Goal: Task Accomplishment & Management: Manage account settings

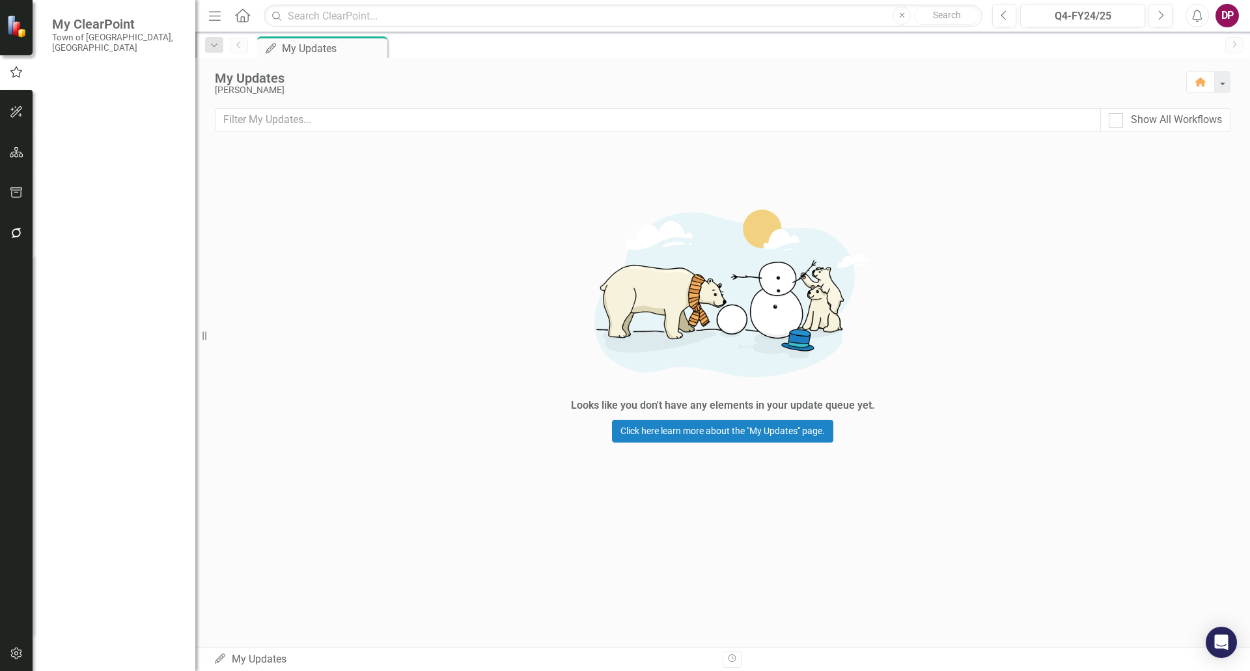
click at [1043, 230] on div "Looks like you don't have any elements in your update queue yet. Click here lea…" at bounding box center [722, 317] width 1055 height 344
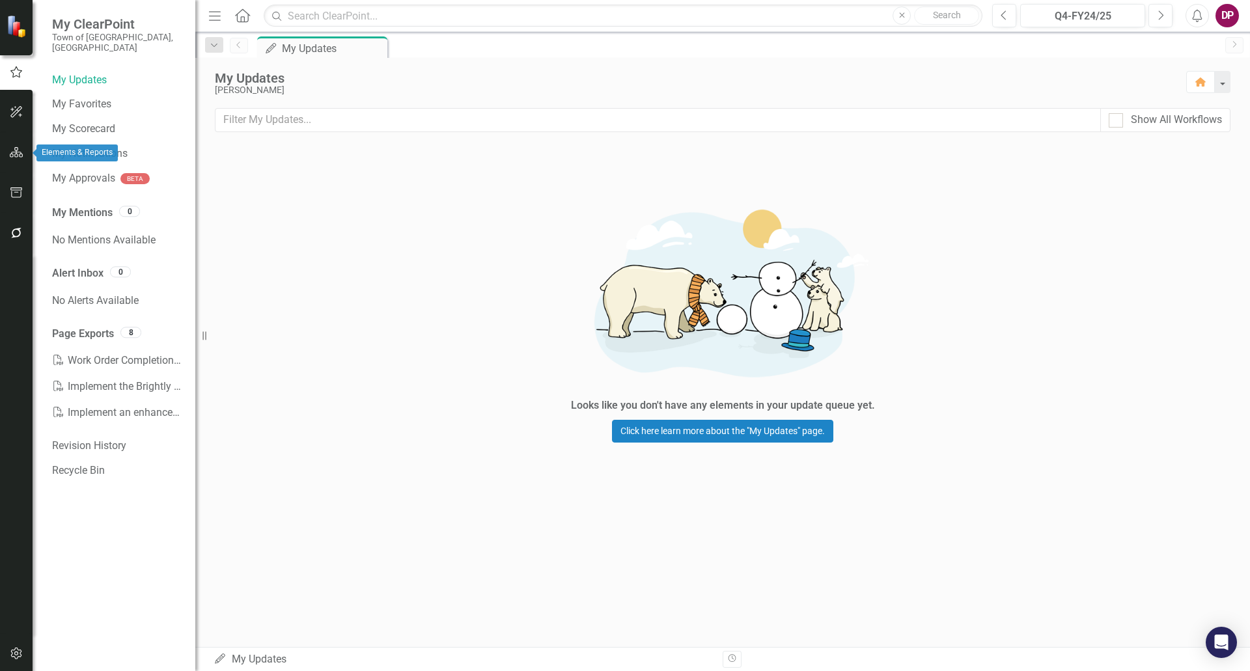
click at [10, 157] on icon "button" at bounding box center [17, 152] width 14 height 10
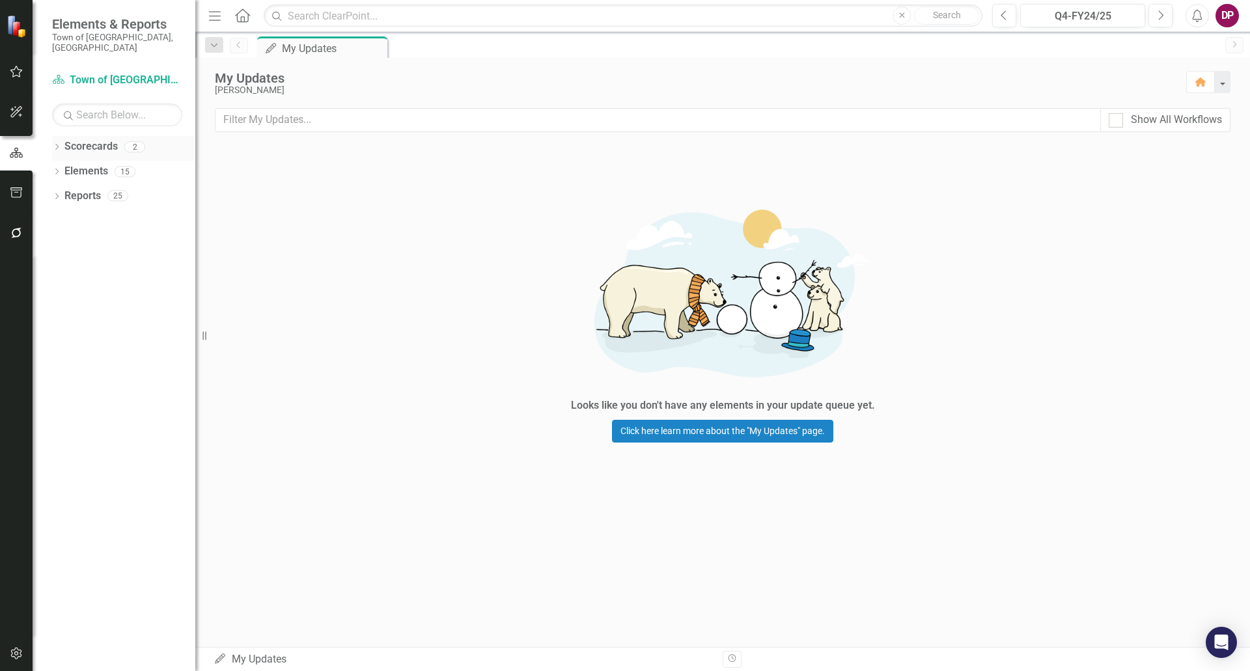
click at [94, 139] on link "Scorecards" at bounding box center [90, 146] width 53 height 15
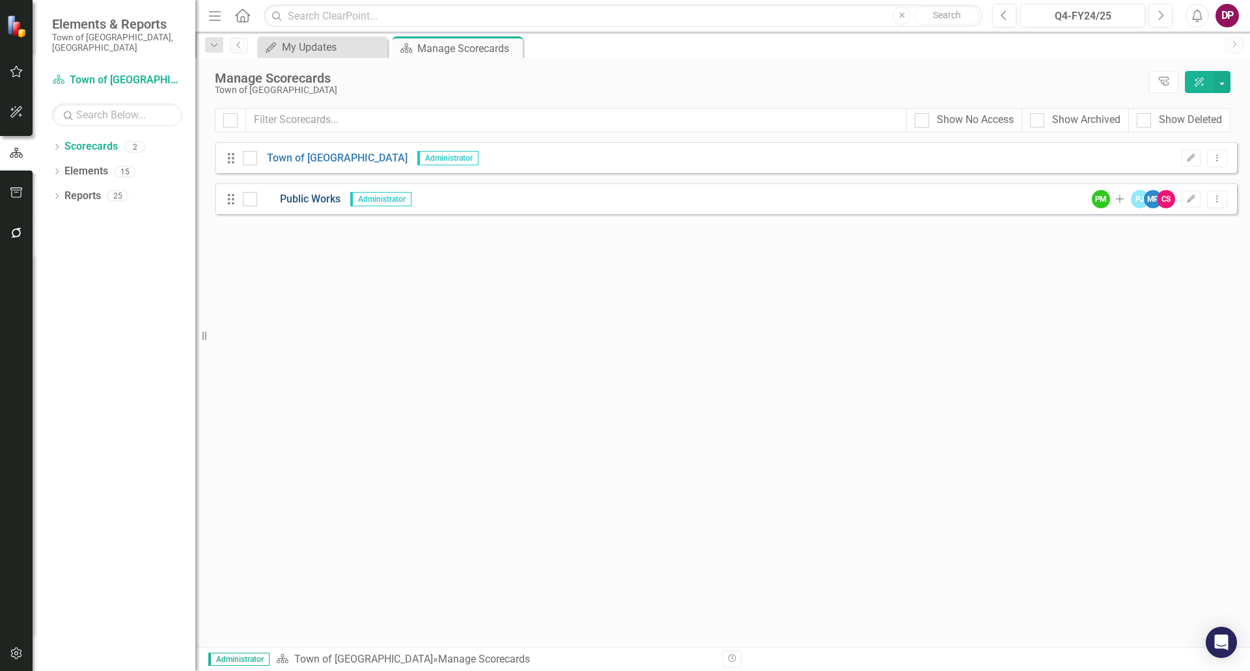
click at [310, 200] on link "Public Works" at bounding box center [298, 199] width 83 height 15
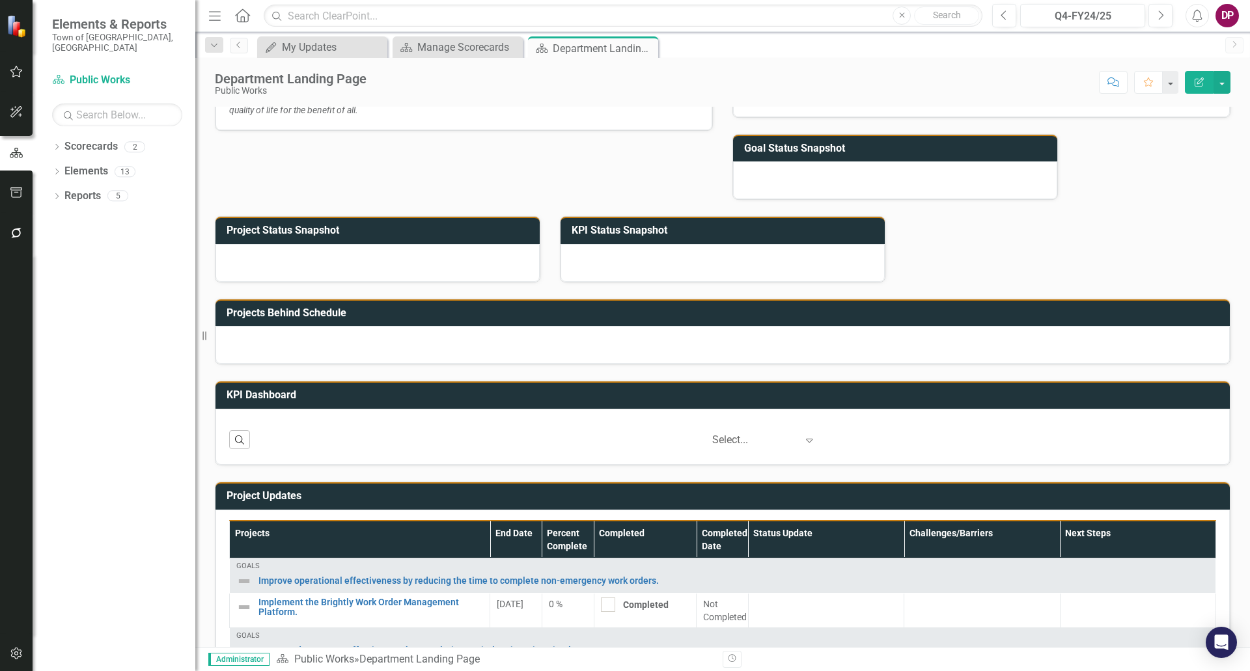
scroll to position [193, 0]
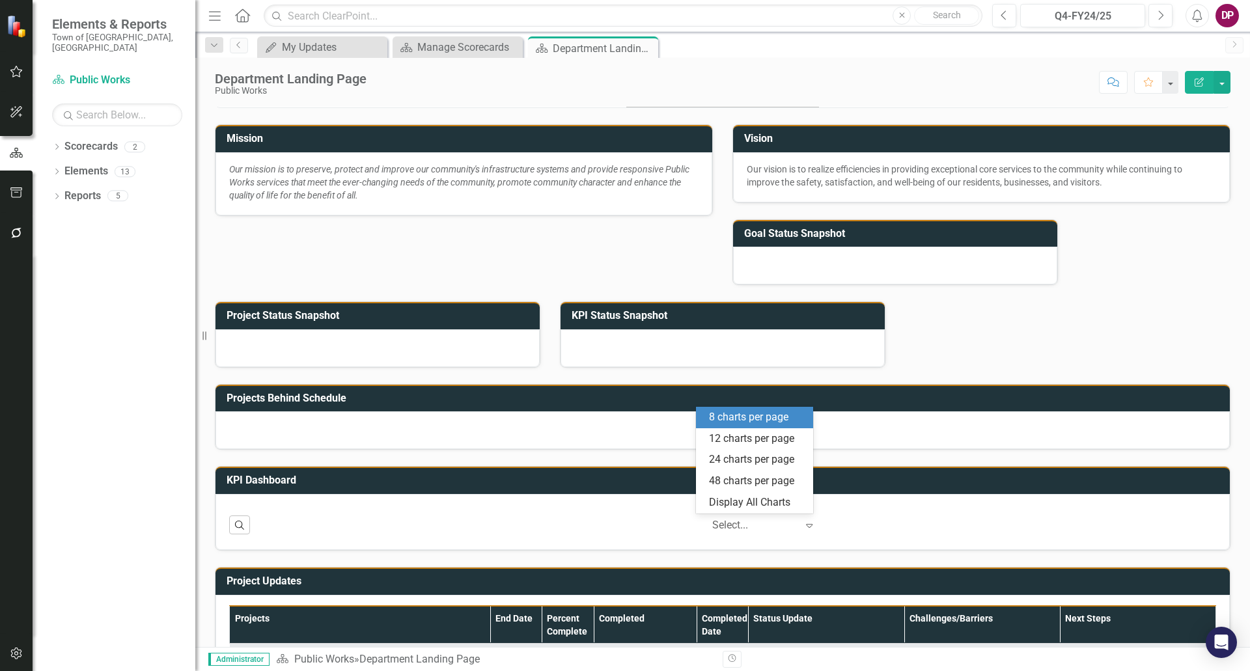
click at [807, 526] on icon at bounding box center [810, 526] width 7 height 4
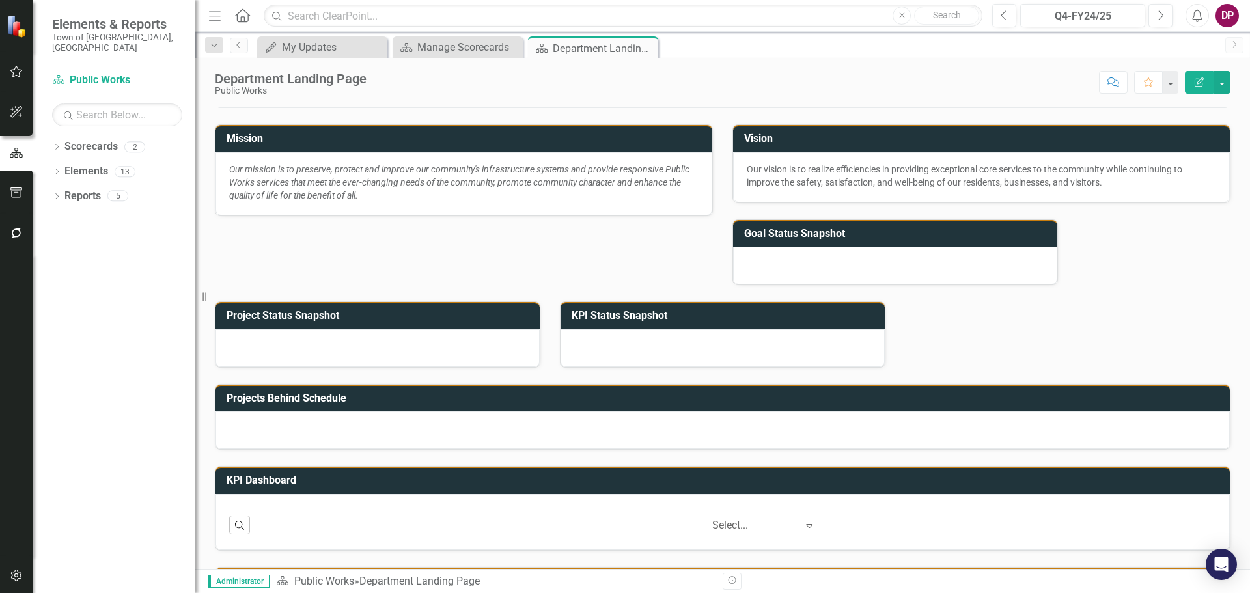
click at [1023, 347] on div "Mission Our mission is to preserve, protect and improve our community's infrast…" at bounding box center [722, 133] width 1035 height 470
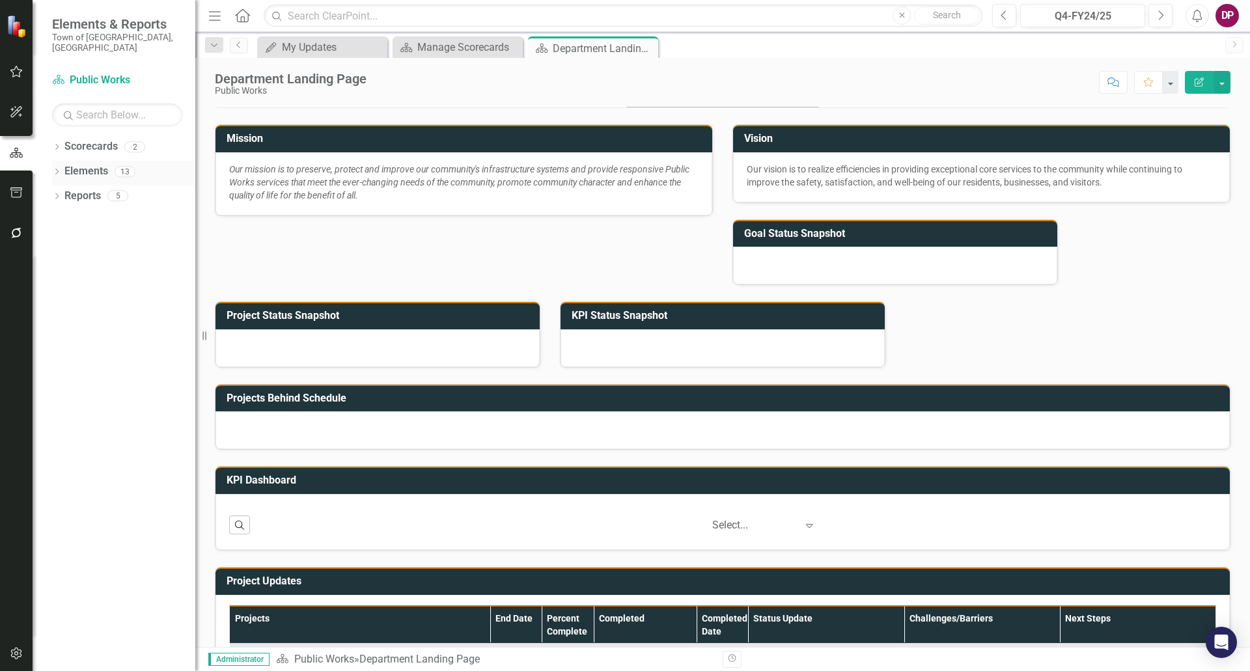
click at [61, 169] on icon "Dropdown" at bounding box center [56, 172] width 9 height 7
click at [66, 219] on icon "Dropdown" at bounding box center [63, 222] width 9 height 7
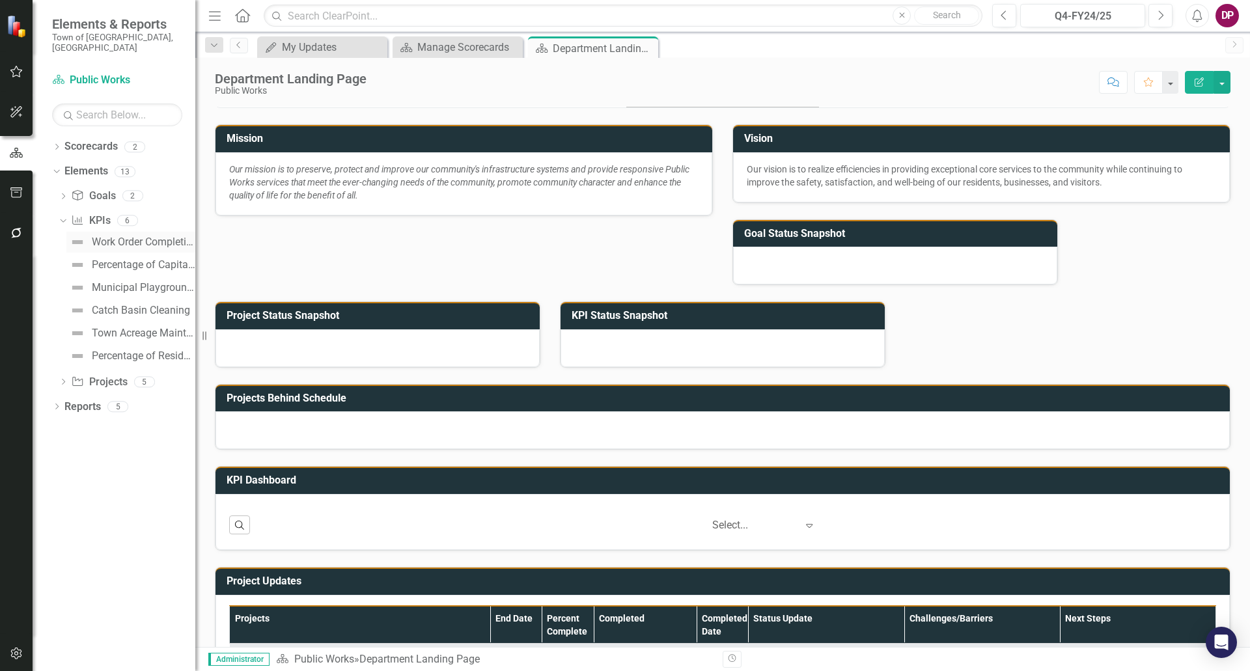
click at [152, 236] on div "Work Order Completion Time: Address 85% of all non-emergency work orders within…" at bounding box center [144, 242] width 104 height 12
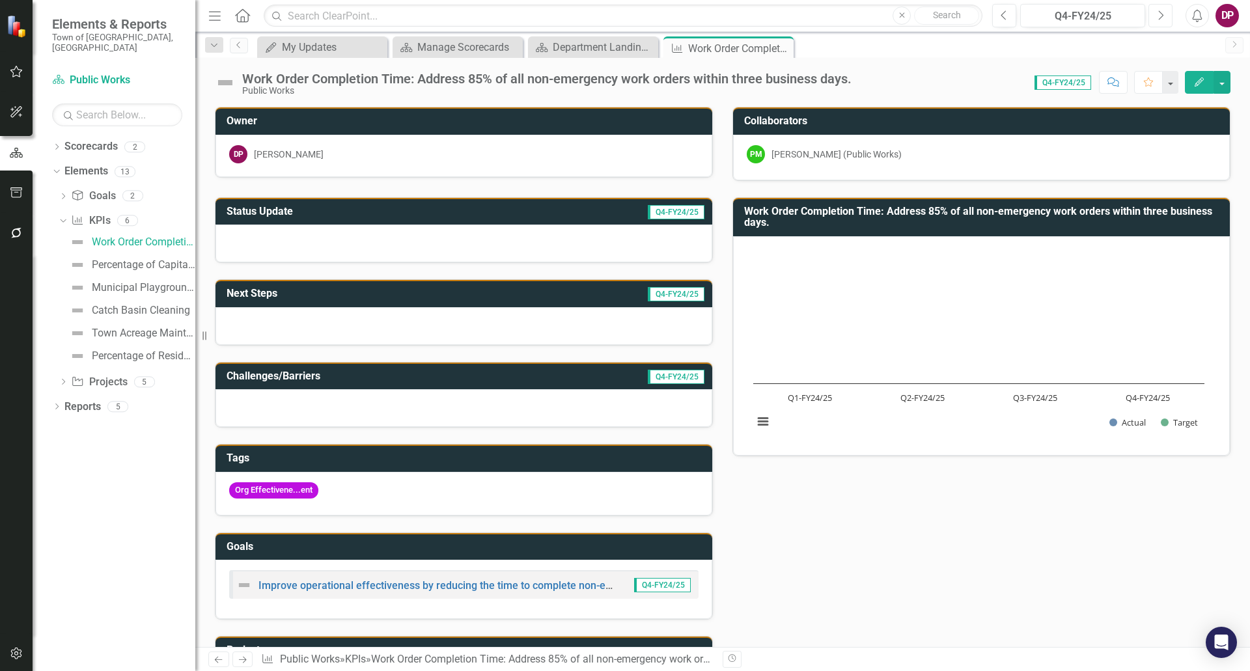
click at [1163, 10] on icon "Next" at bounding box center [1160, 16] width 7 height 12
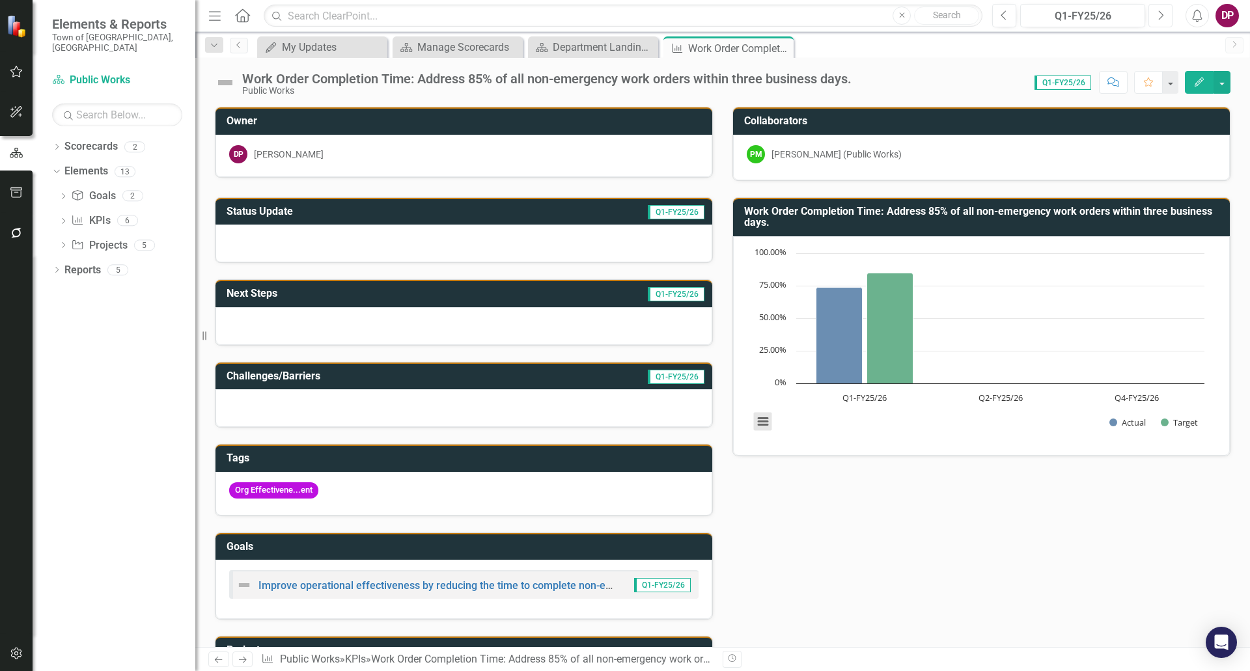
click at [762, 421] on button "View chart menu, Chart" at bounding box center [763, 422] width 18 height 18
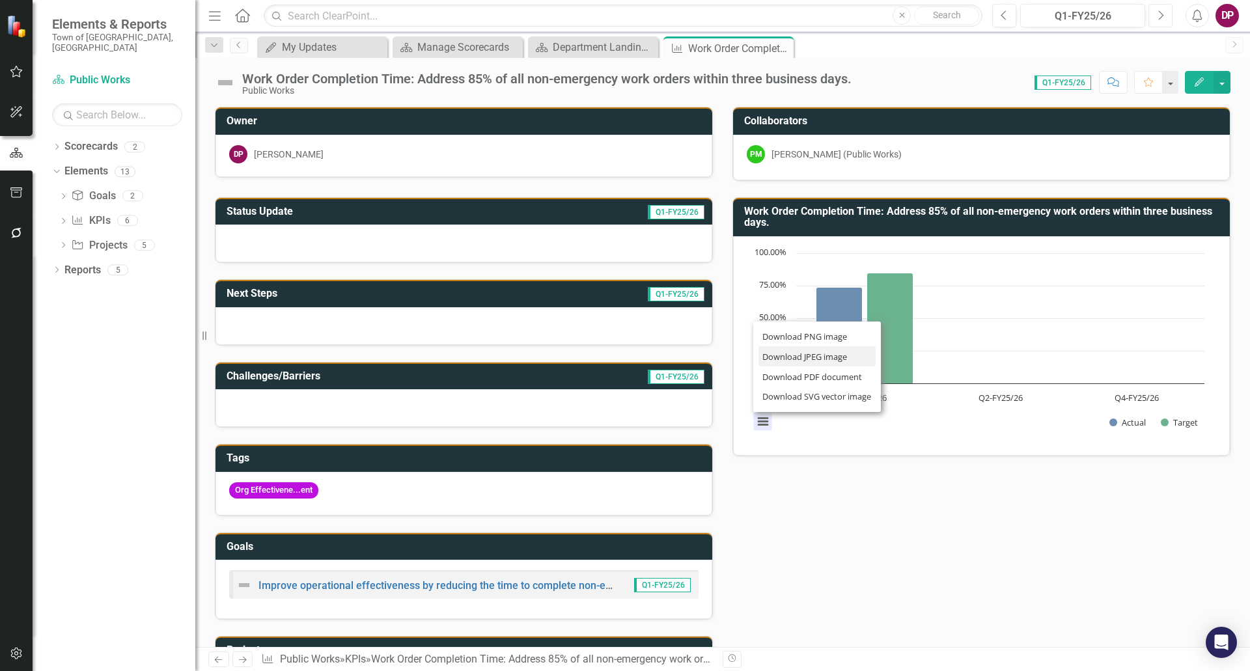
click at [780, 360] on li "Download JPEG image" at bounding box center [817, 356] width 117 height 20
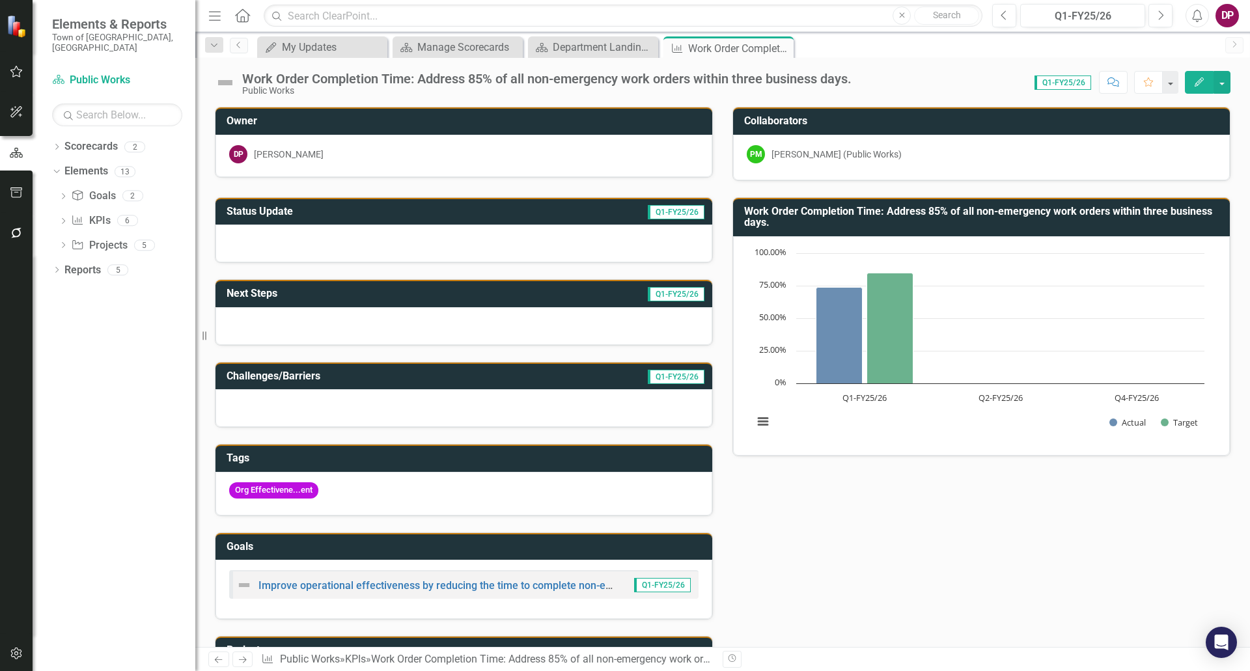
click at [1071, 81] on span "Q1-FY25/26" at bounding box center [1063, 83] width 57 height 14
click at [1192, 83] on button "Edit" at bounding box center [1199, 82] width 29 height 23
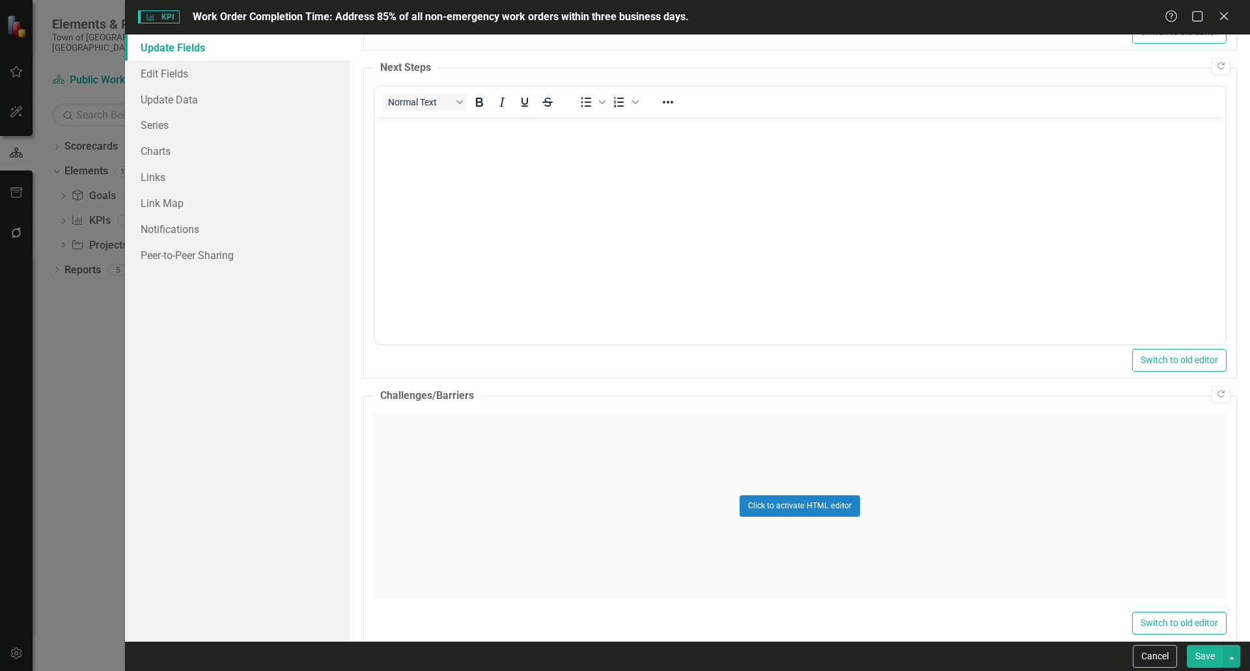
scroll to position [384, 0]
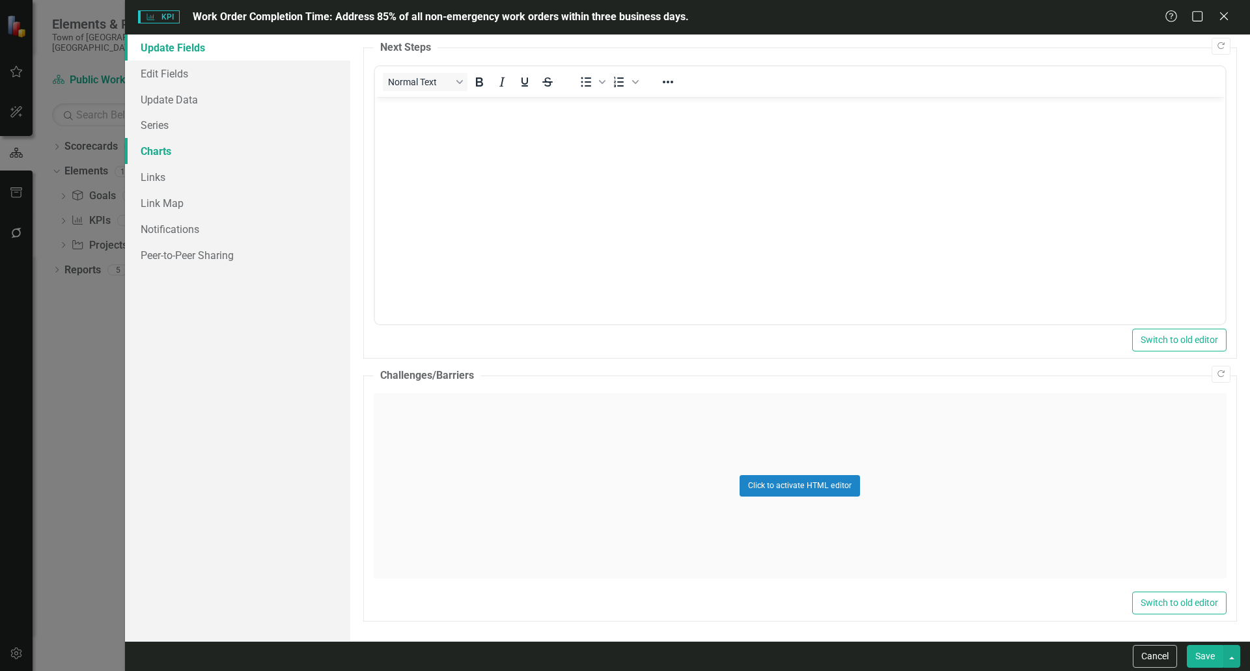
click at [169, 155] on link "Charts" at bounding box center [237, 151] width 225 height 26
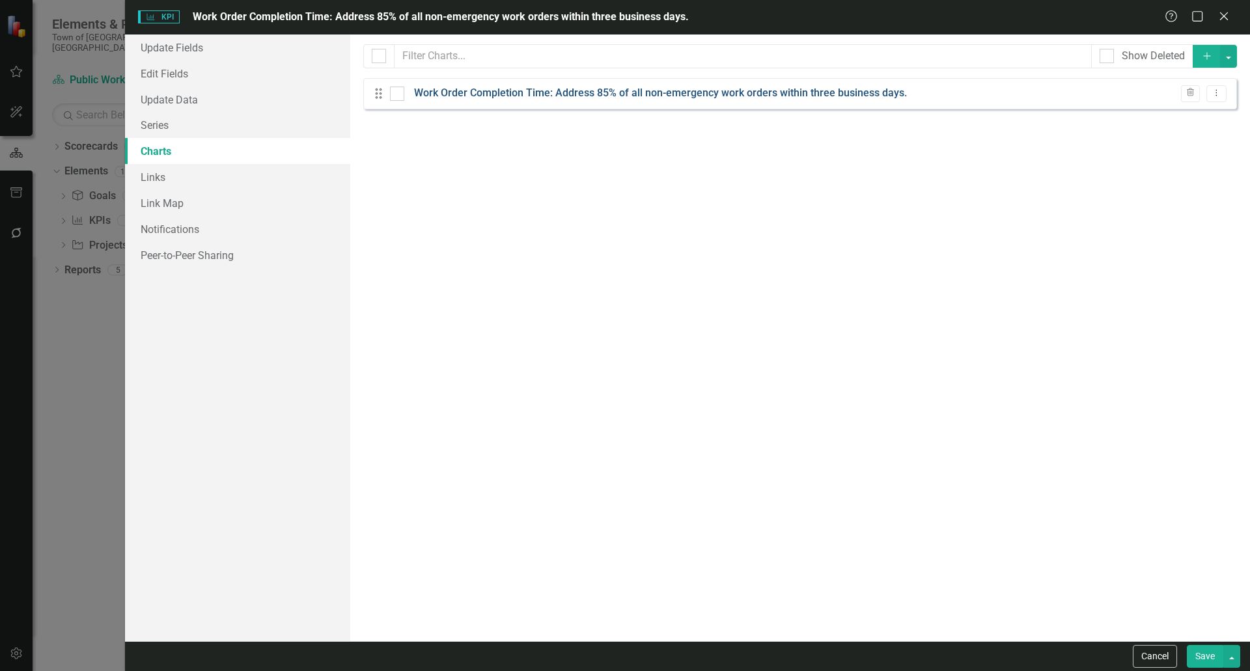
click at [589, 99] on link "Work Order Completion Time: Address 85% of all non-emergency work orders within…" at bounding box center [660, 93] width 493 height 15
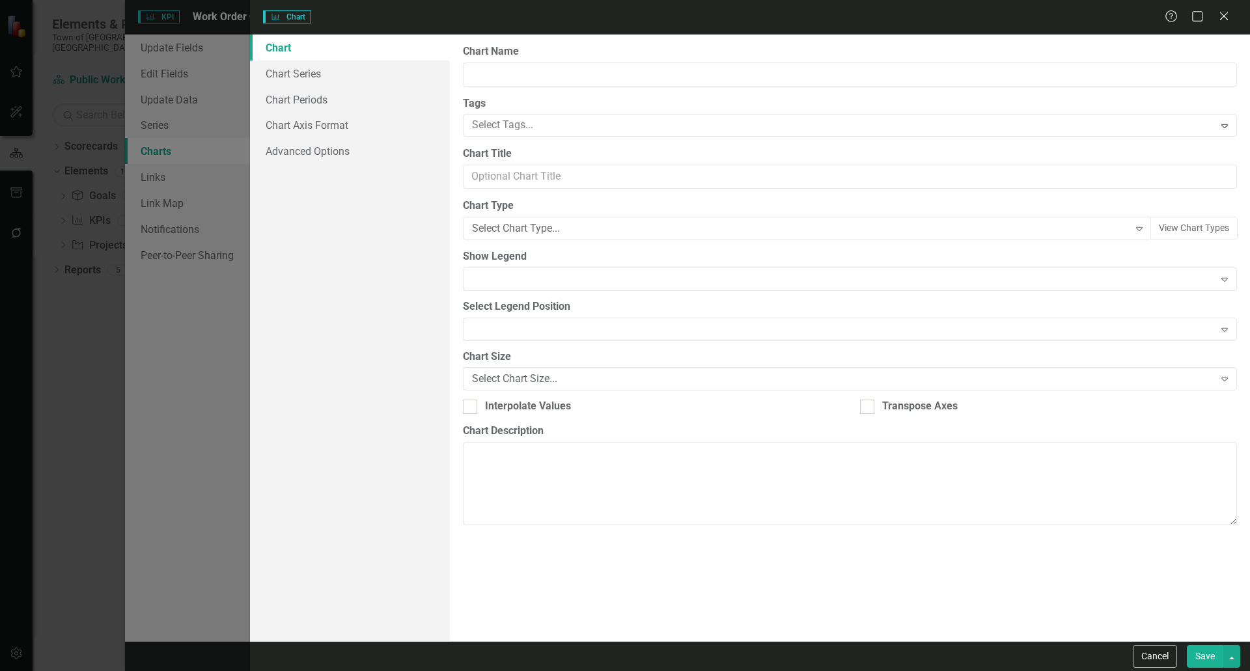
type input "Work Order Completion Time: Address 85% of all non-emergency work orders within…"
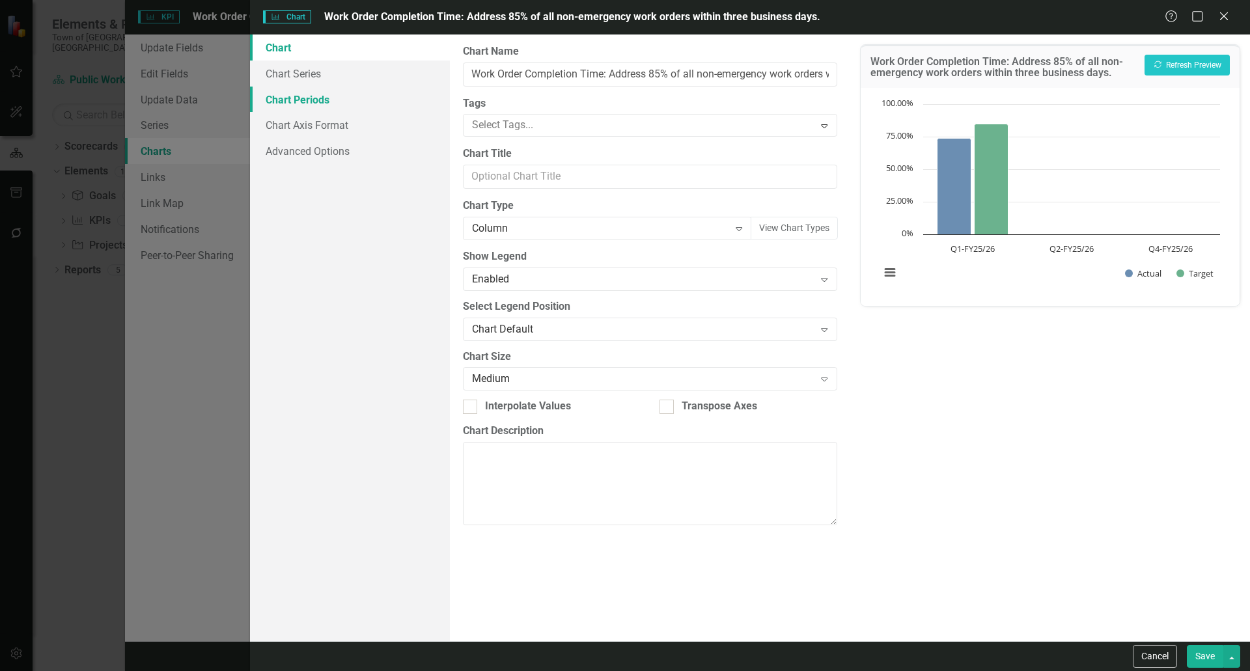
click at [346, 102] on link "Chart Periods" at bounding box center [350, 100] width 200 height 26
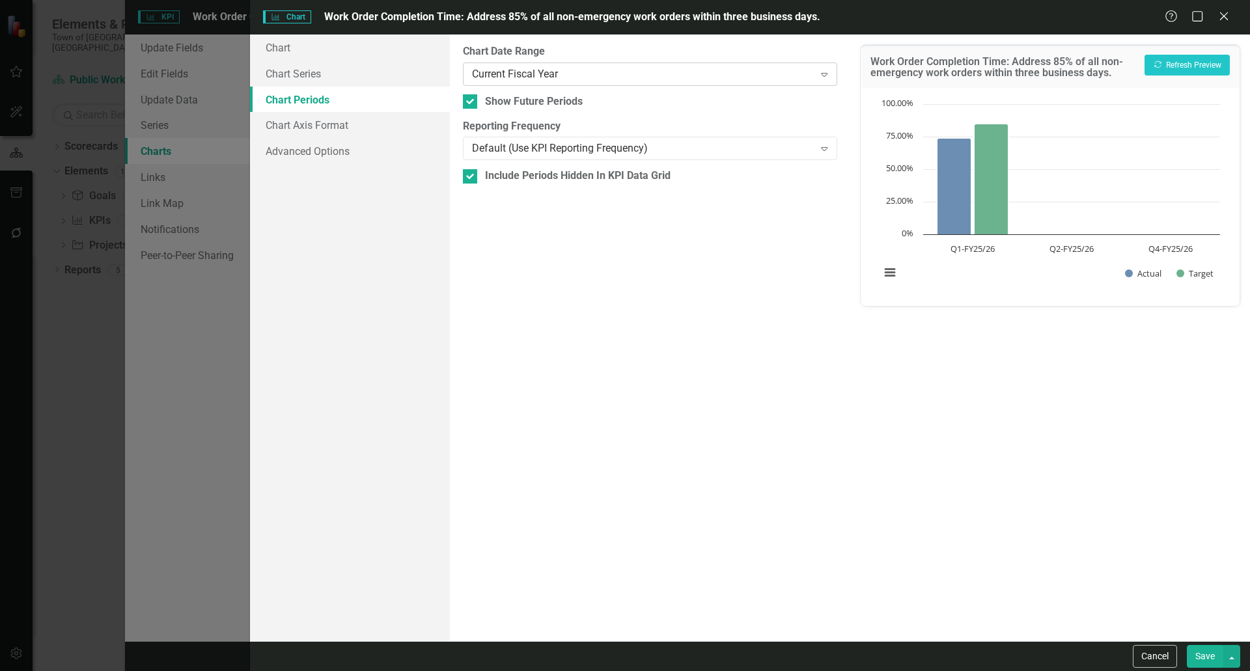
click at [688, 76] on div "Current Fiscal Year" at bounding box center [643, 73] width 342 height 15
click at [1228, 16] on icon "Close" at bounding box center [1224, 16] width 16 height 12
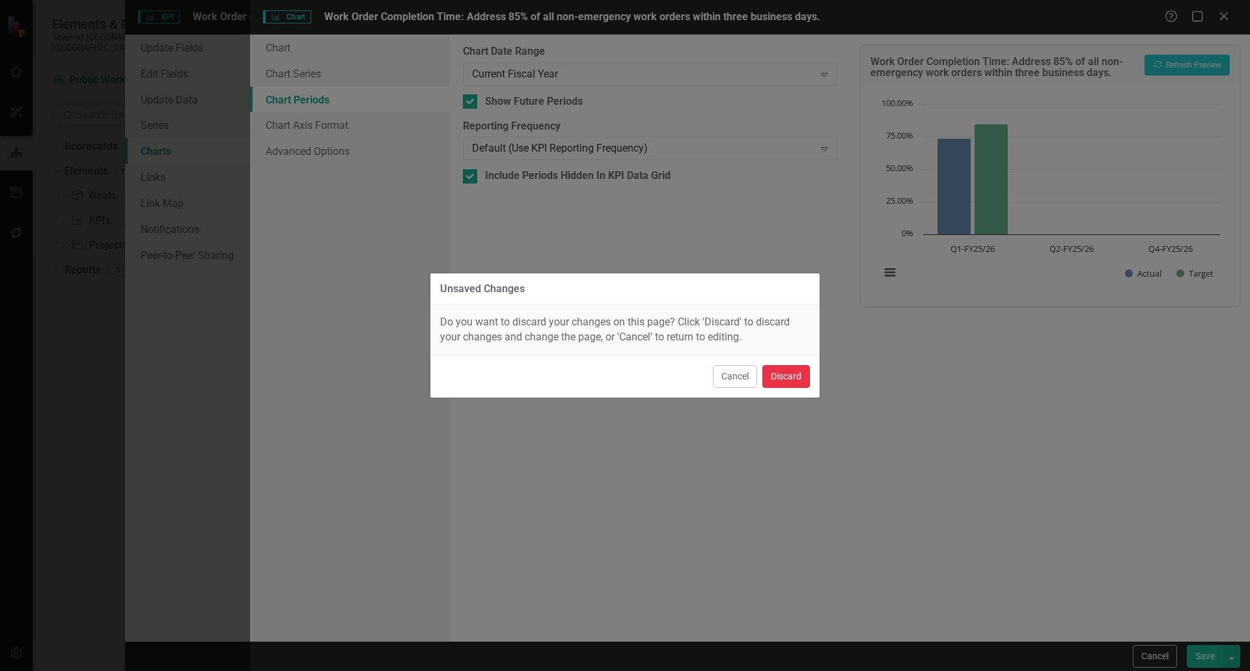
click at [785, 380] on button "Discard" at bounding box center [787, 376] width 48 height 23
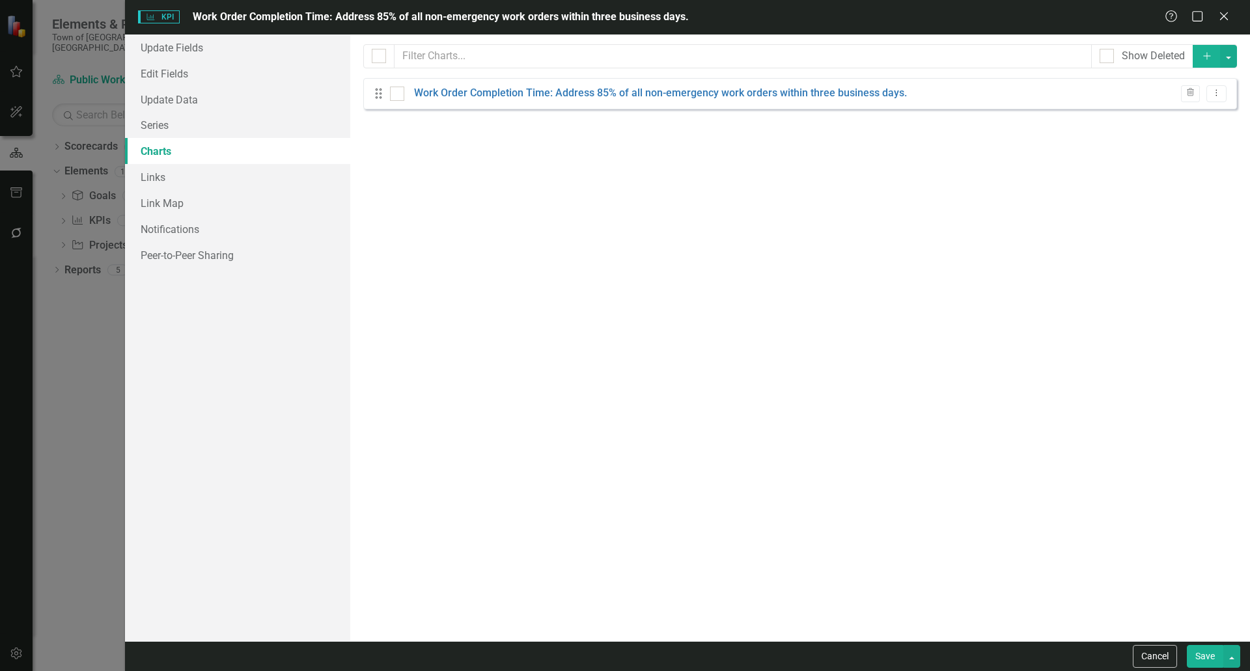
click at [58, 418] on div "KPI KPI Work Order Completion Time: Address 85% of all non-emergency work order…" at bounding box center [625, 335] width 1250 height 671
click at [1232, 16] on icon "Close" at bounding box center [1224, 16] width 16 height 12
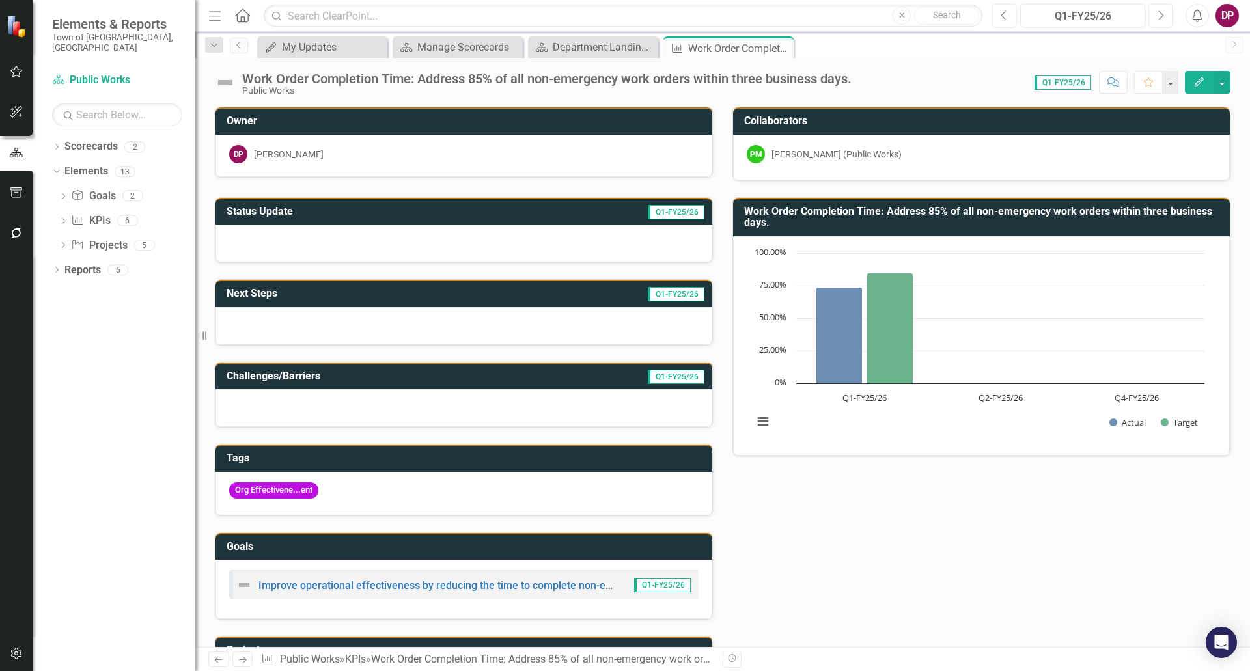
click at [961, 618] on div "Status Update Q1-FY25/26 Next Steps Q1-FY25/26 Challenges/Barriers Q1-FY25/26 T…" at bounding box center [722, 442] width 1035 height 522
click at [1203, 83] on icon "Edit" at bounding box center [1200, 81] width 12 height 9
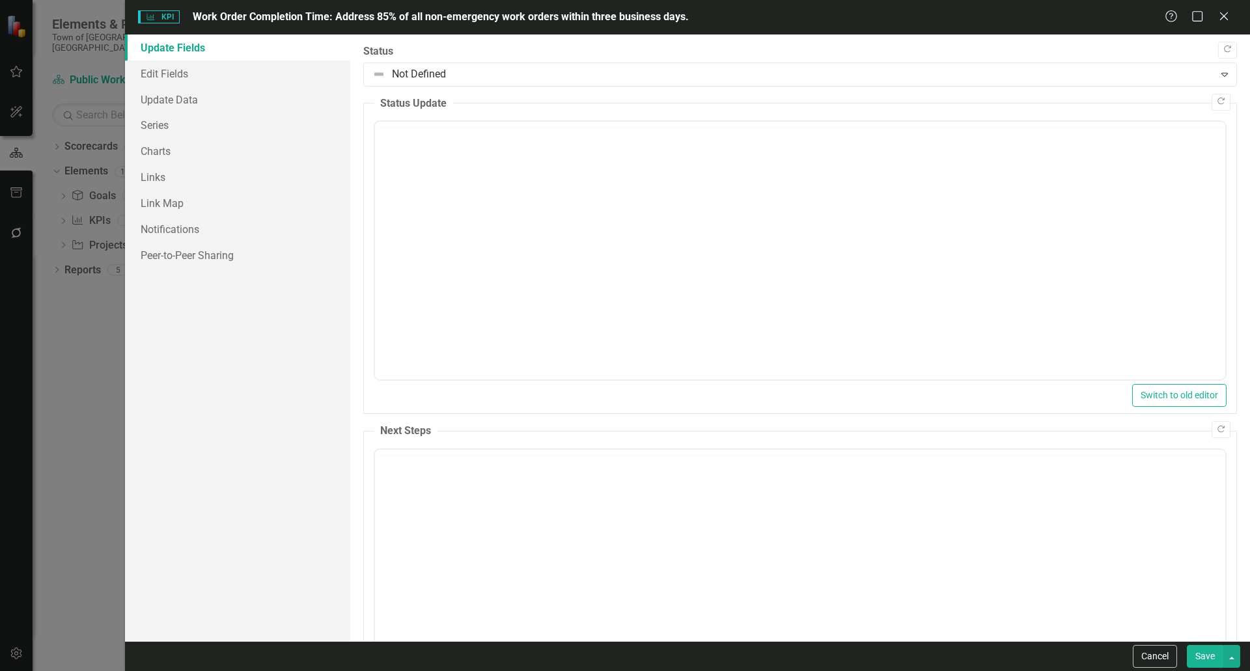
scroll to position [0, 0]
click at [167, 152] on link "Charts" at bounding box center [237, 151] width 225 height 26
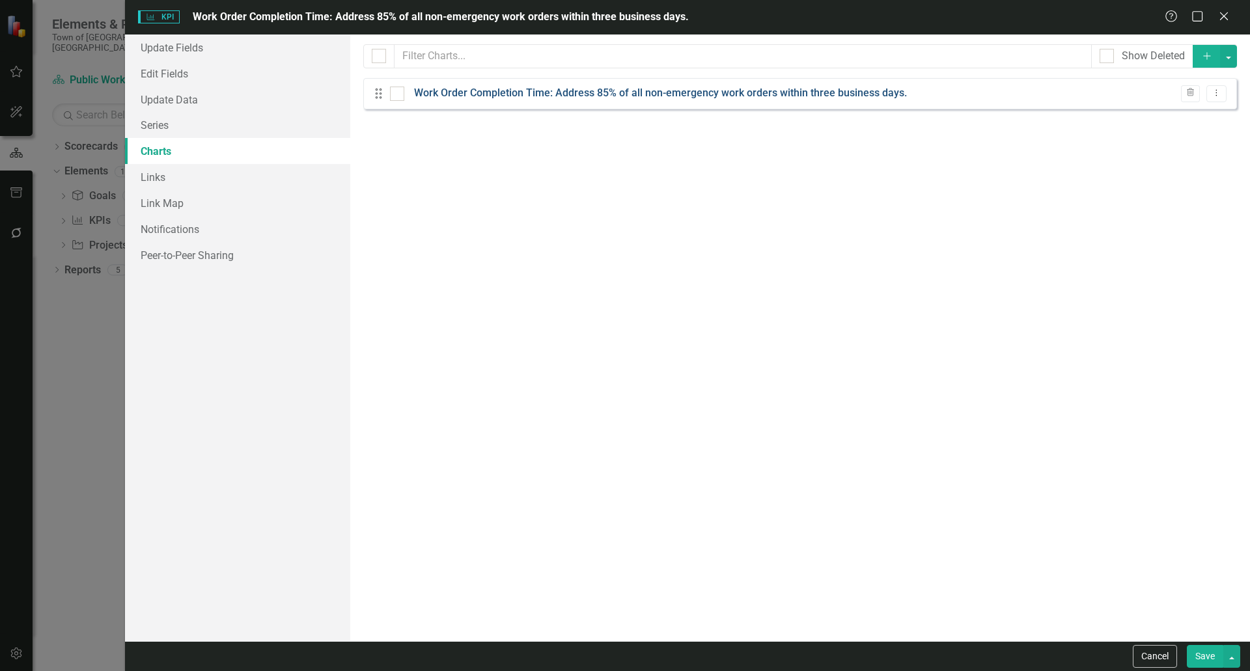
click at [551, 94] on link "Work Order Completion Time: Address 85% of all non-emergency work orders within…" at bounding box center [660, 93] width 493 height 15
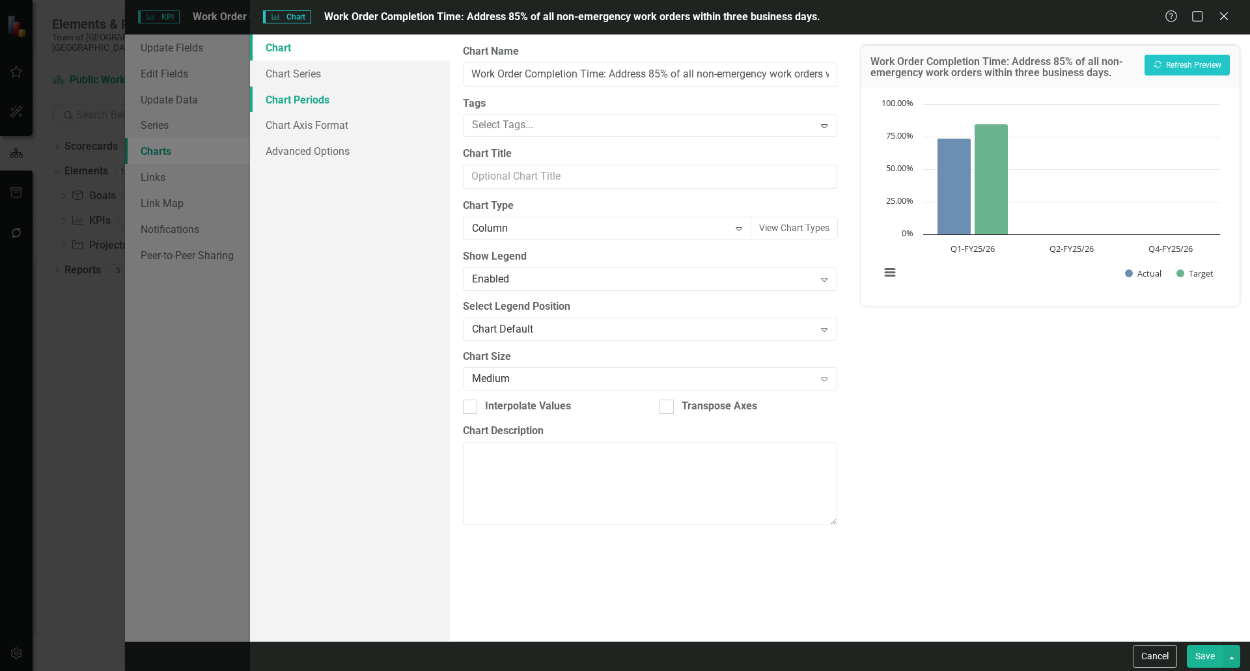
click at [318, 97] on link "Chart Periods" at bounding box center [350, 100] width 200 height 26
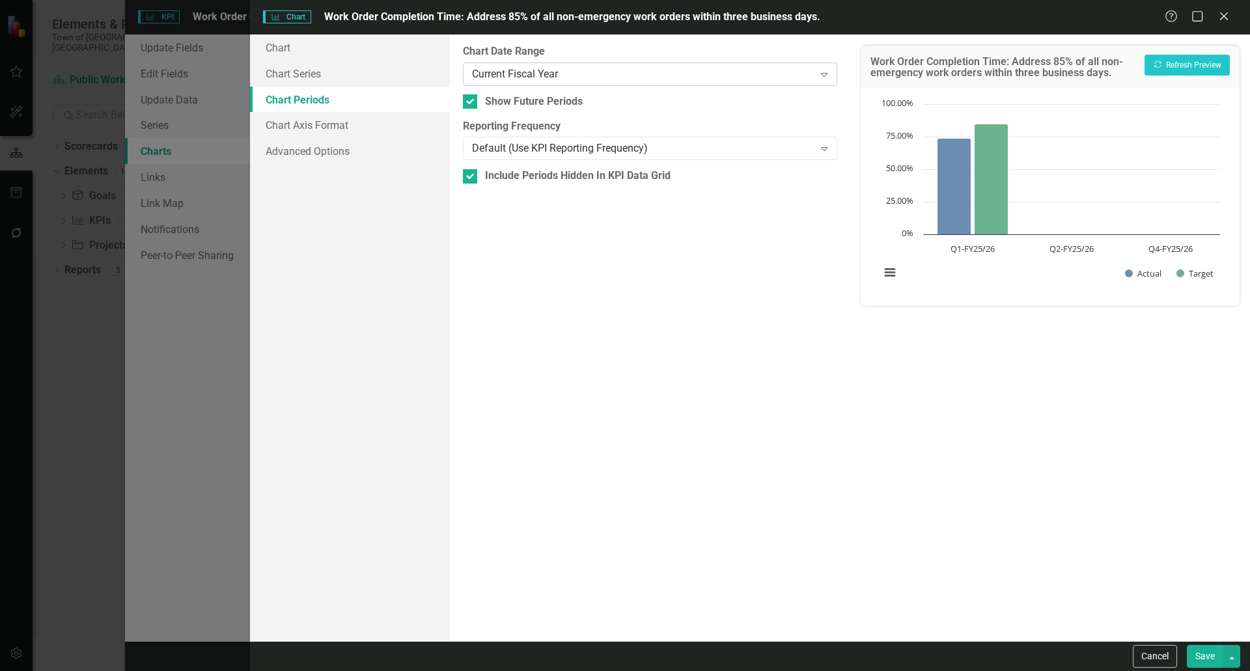
click at [618, 77] on div "Current Fiscal Year" at bounding box center [643, 73] width 342 height 15
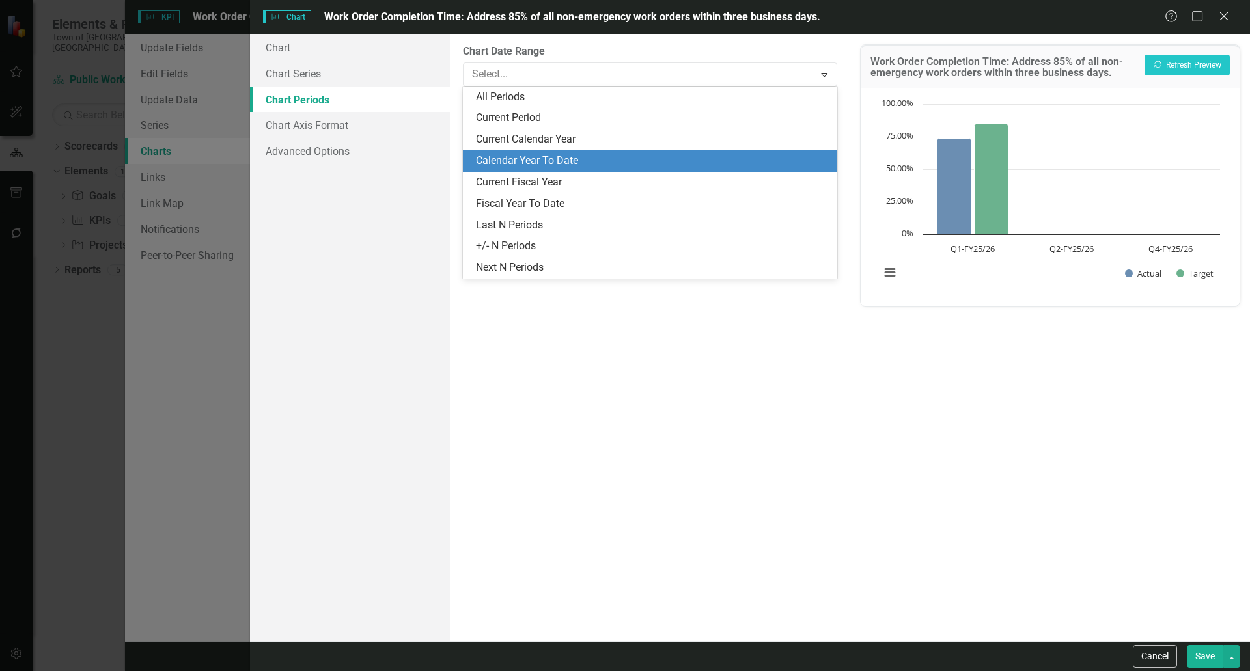
click at [599, 155] on div "Calendar Year To Date" at bounding box center [652, 161] width 353 height 15
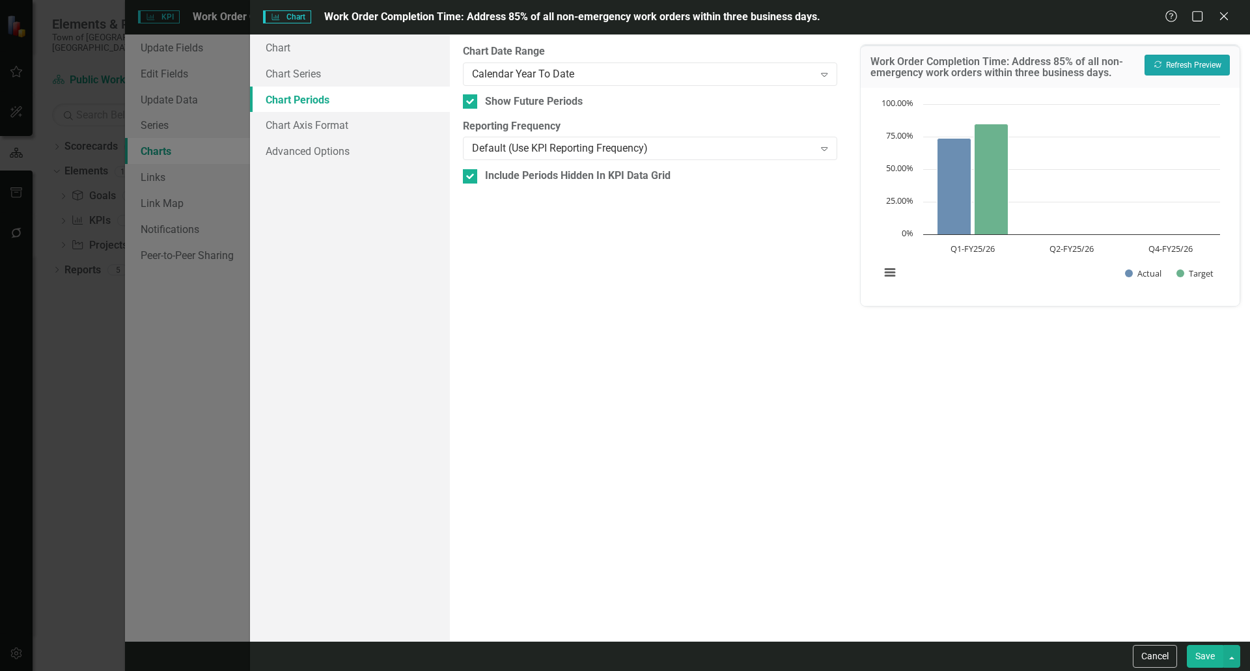
click at [1197, 59] on button "Recalculate Refresh Preview" at bounding box center [1187, 65] width 85 height 21
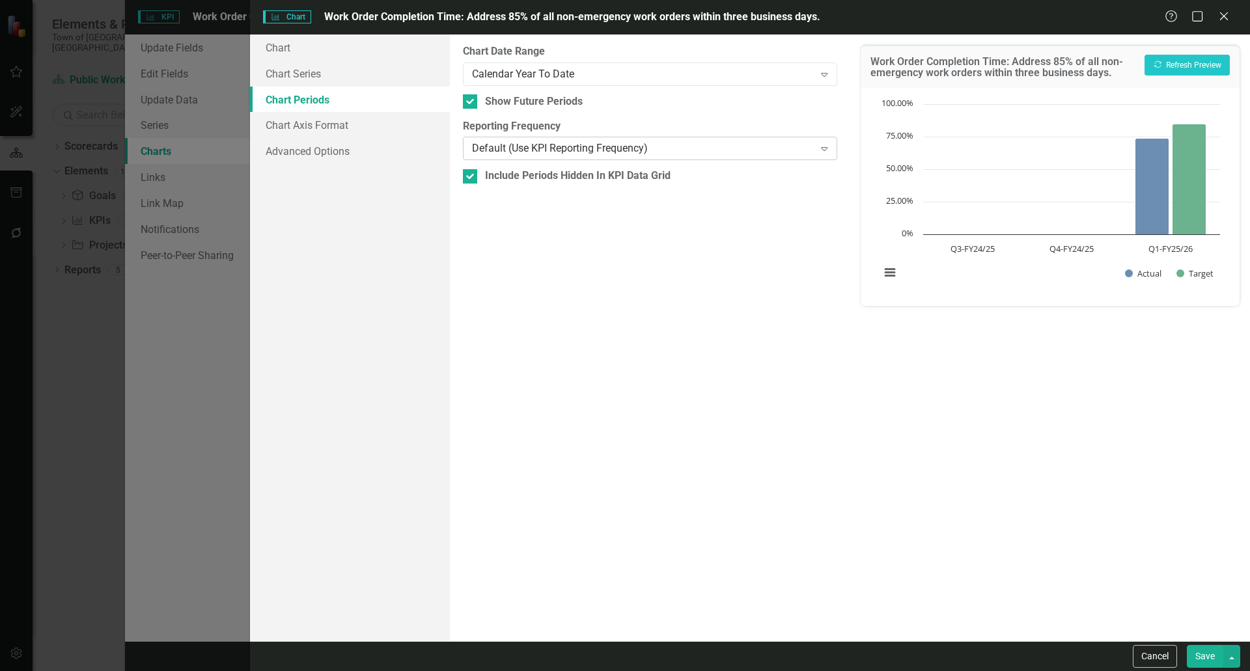
click at [700, 149] on div "Default (Use KPI Reporting Frequency)" at bounding box center [643, 148] width 342 height 15
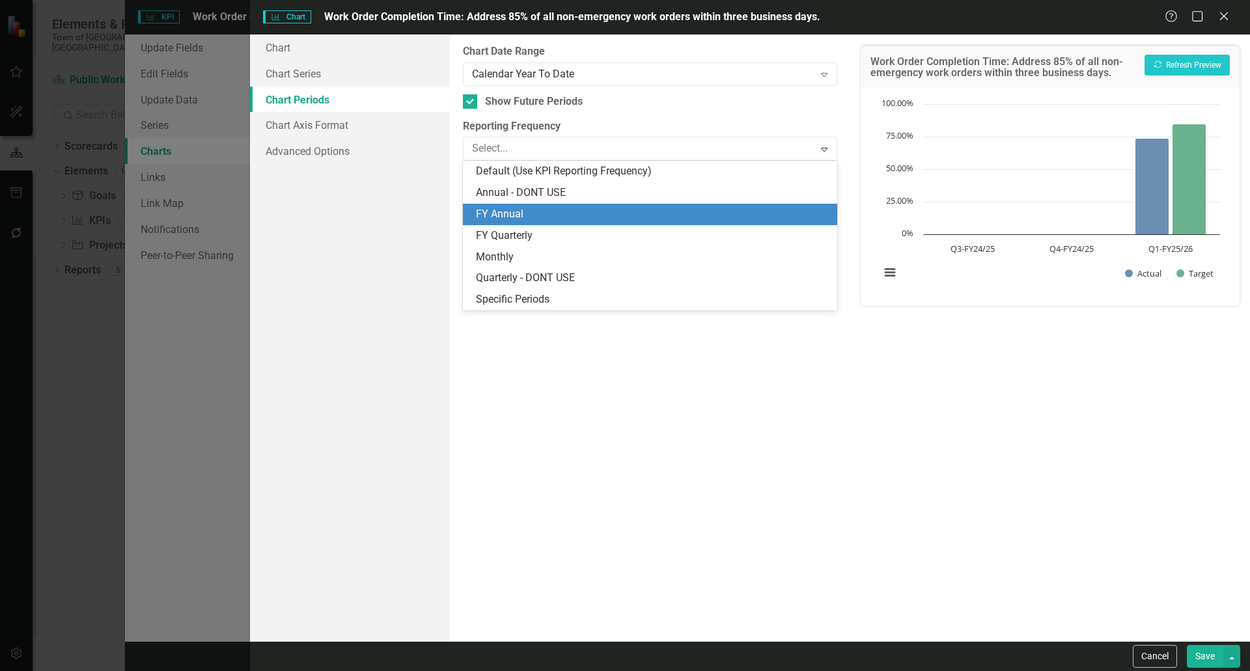
click at [699, 214] on div "FY Annual" at bounding box center [652, 214] width 353 height 15
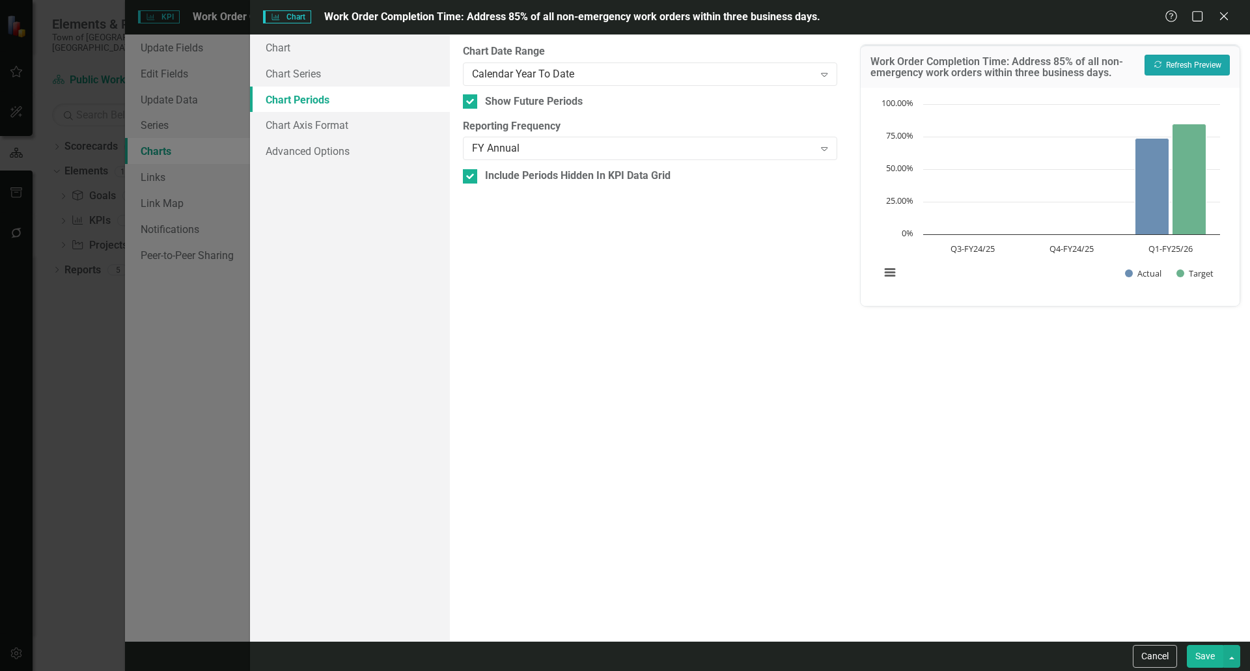
click at [1202, 75] on button "Recalculate Refresh Preview" at bounding box center [1187, 65] width 85 height 21
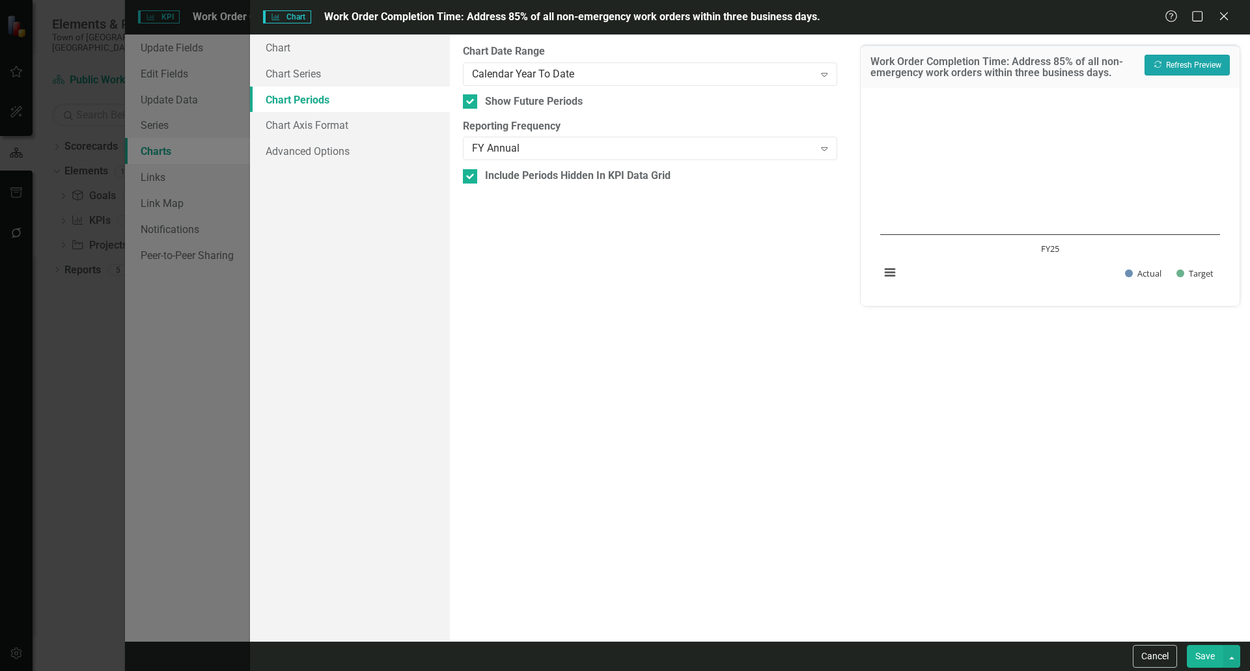
click at [1195, 65] on button "Recalculate Refresh Preview" at bounding box center [1187, 65] width 85 height 21
click at [518, 141] on div "FY Annual Expand" at bounding box center [650, 148] width 374 height 23
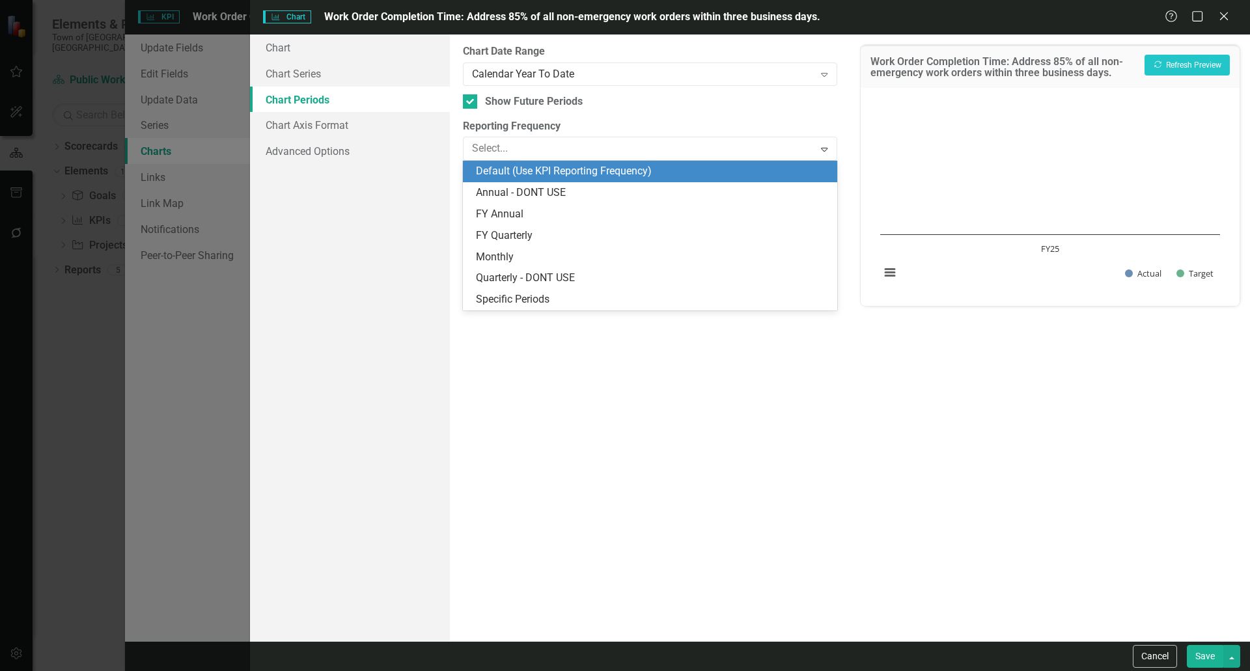
click at [536, 169] on div "Default (Use KPI Reporting Frequency)" at bounding box center [652, 171] width 353 height 15
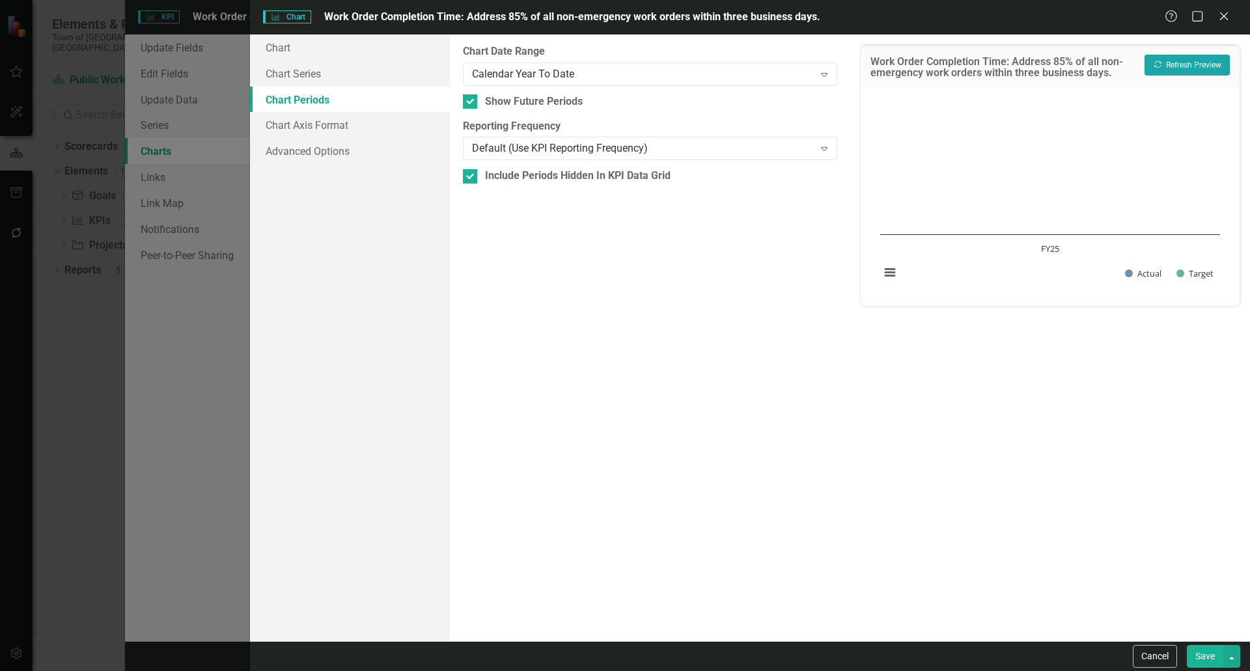
click at [1161, 70] on button "Recalculate Refresh Preview" at bounding box center [1187, 65] width 85 height 21
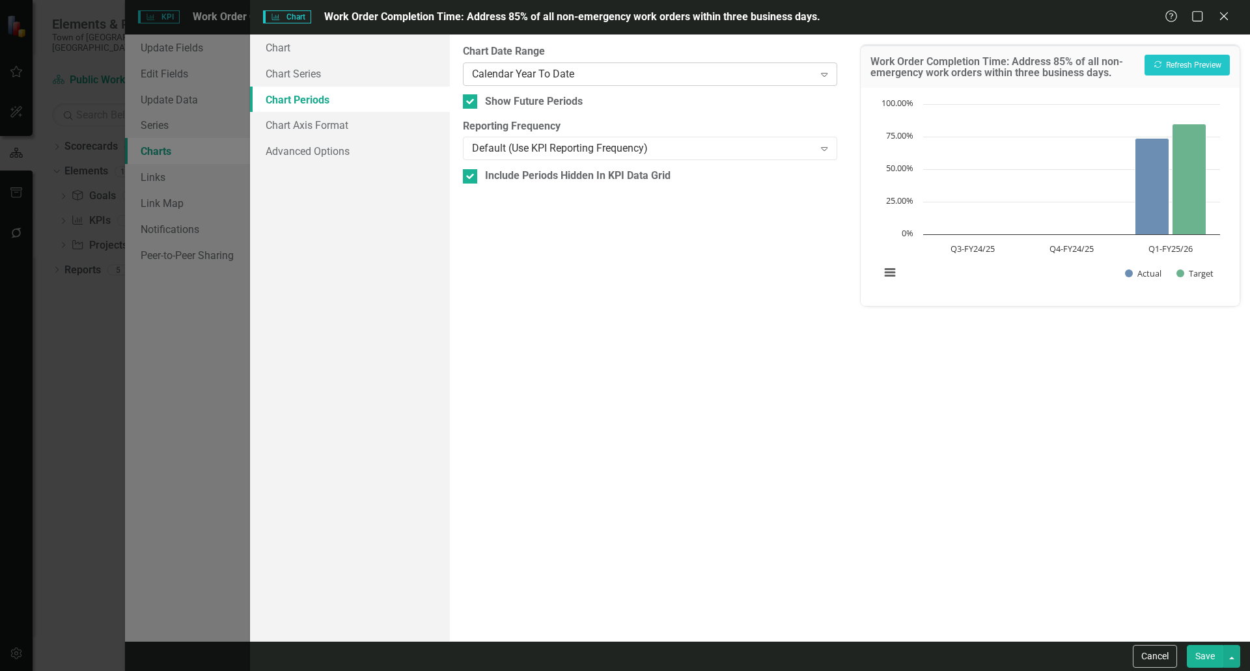
click at [697, 71] on div "Calendar Year To Date" at bounding box center [643, 73] width 342 height 15
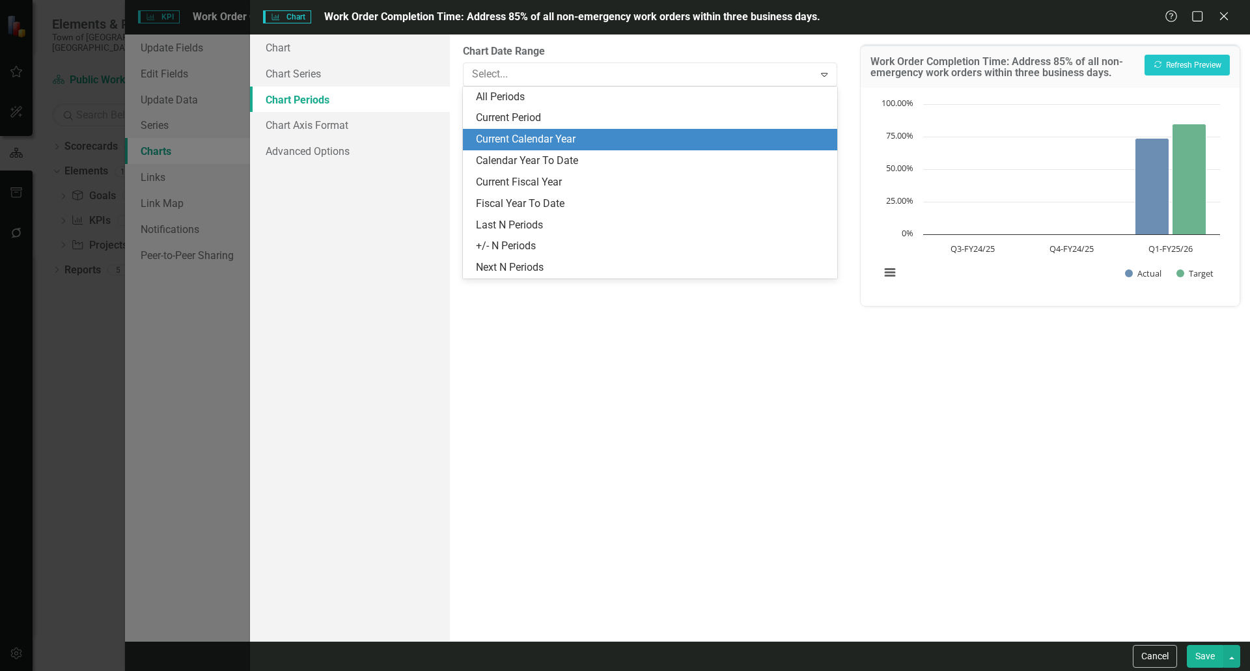
click at [671, 142] on div "Current Calendar Year" at bounding box center [652, 139] width 353 height 15
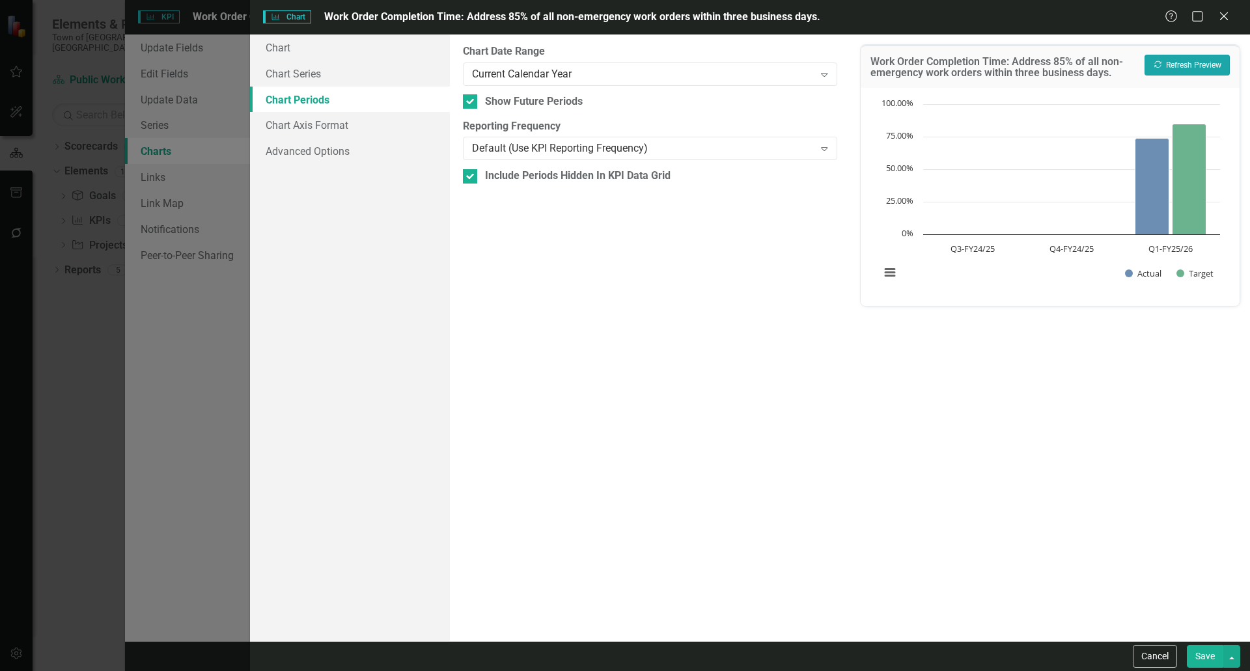
click at [1211, 64] on button "Recalculate Refresh Preview" at bounding box center [1187, 65] width 85 height 21
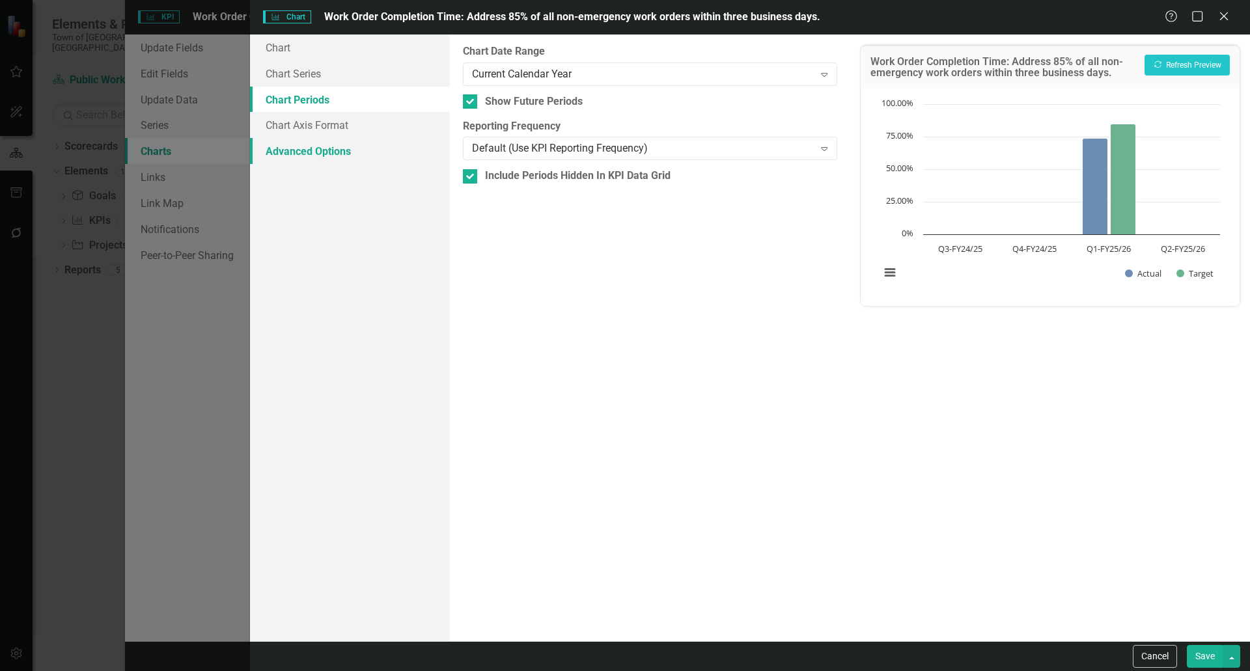
click at [297, 151] on link "Advanced Options" at bounding box center [350, 151] width 200 height 26
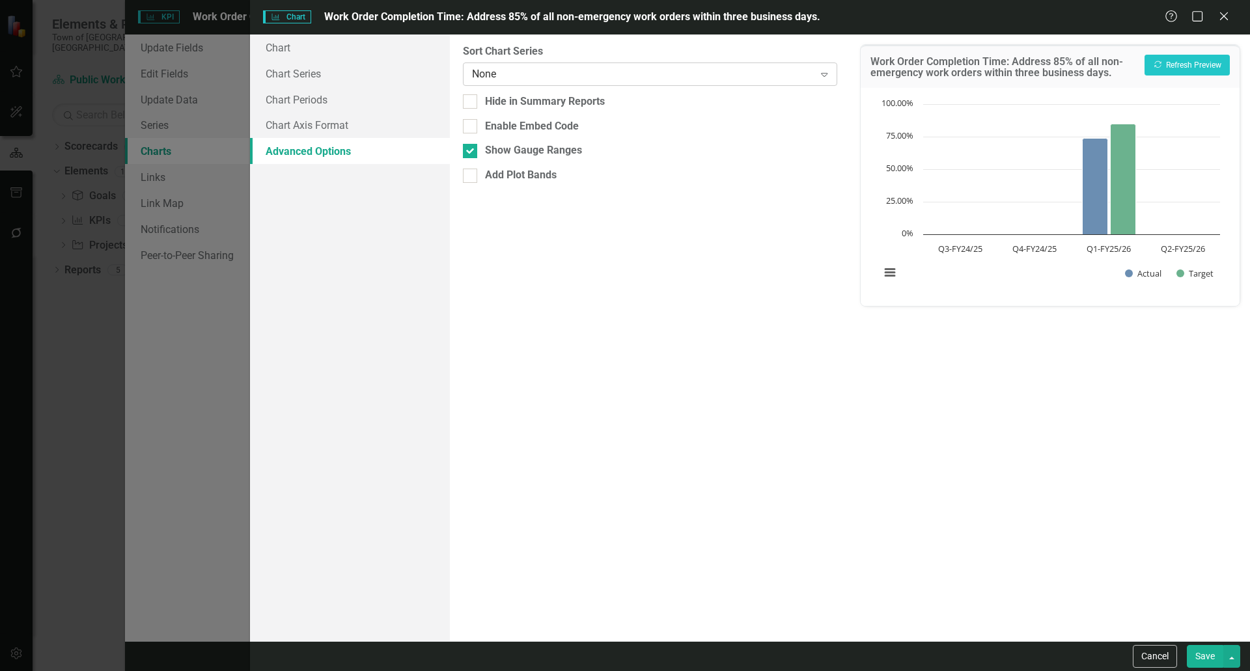
click at [556, 67] on div "None" at bounding box center [643, 73] width 342 height 15
click at [343, 122] on link "Chart Axis Format" at bounding box center [350, 125] width 200 height 26
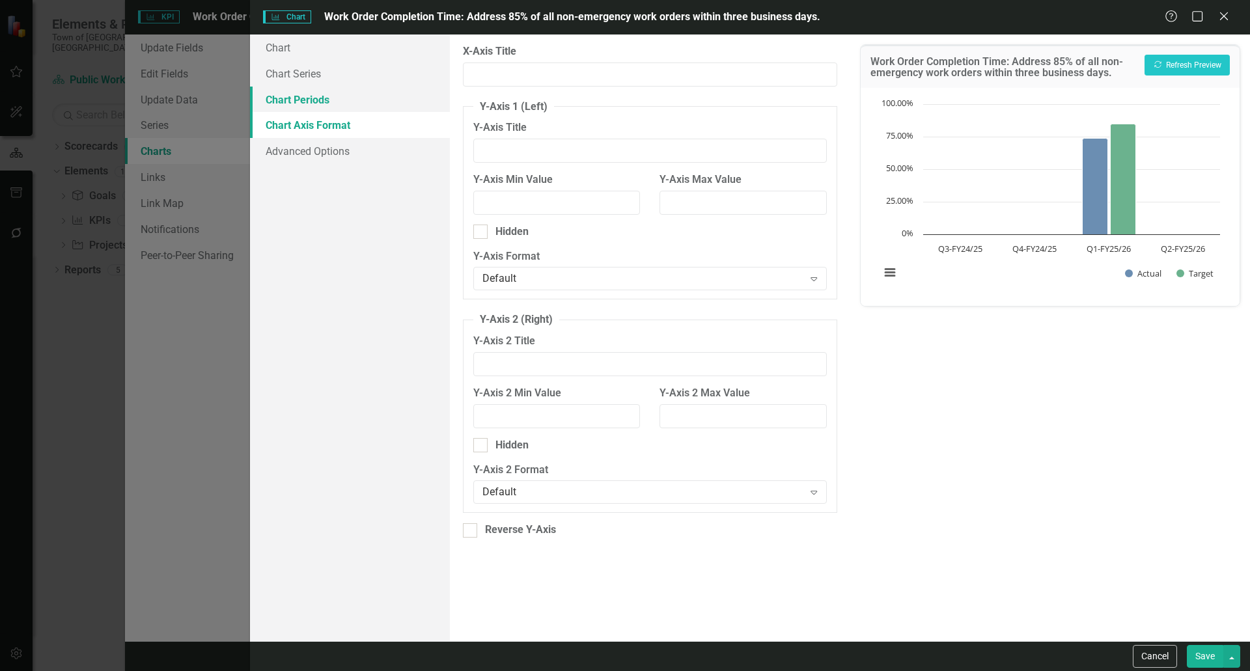
click at [327, 100] on link "Chart Periods" at bounding box center [350, 100] width 200 height 26
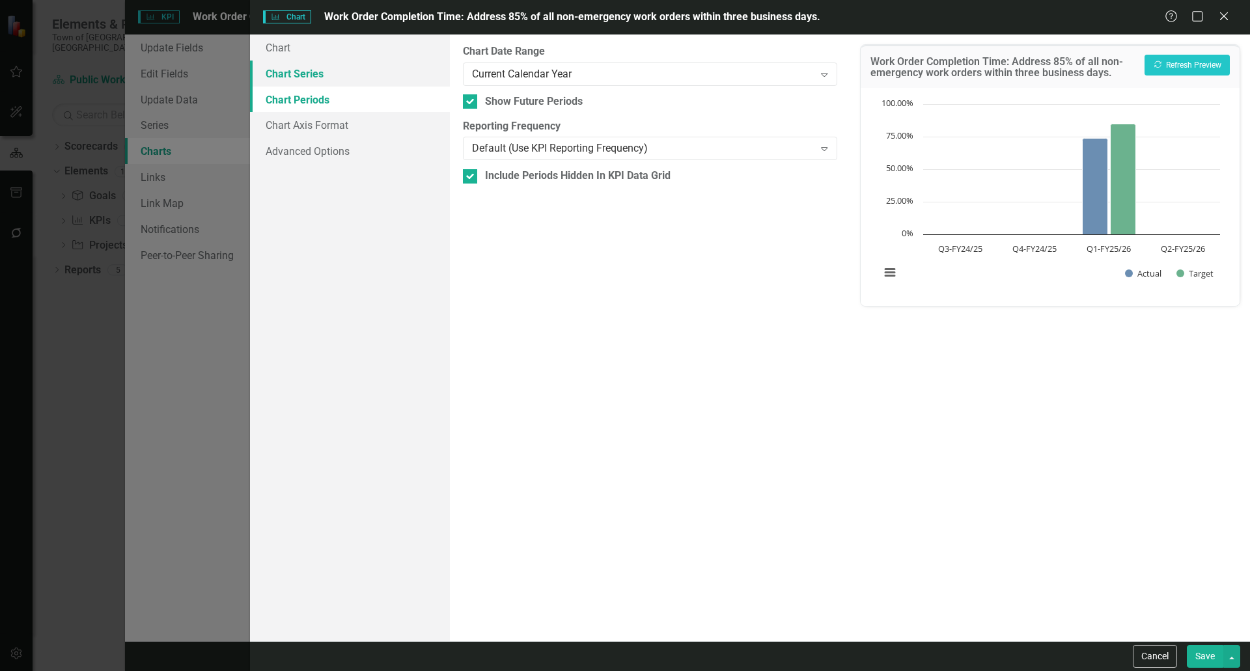
click at [306, 79] on link "Chart Series" at bounding box center [350, 74] width 200 height 26
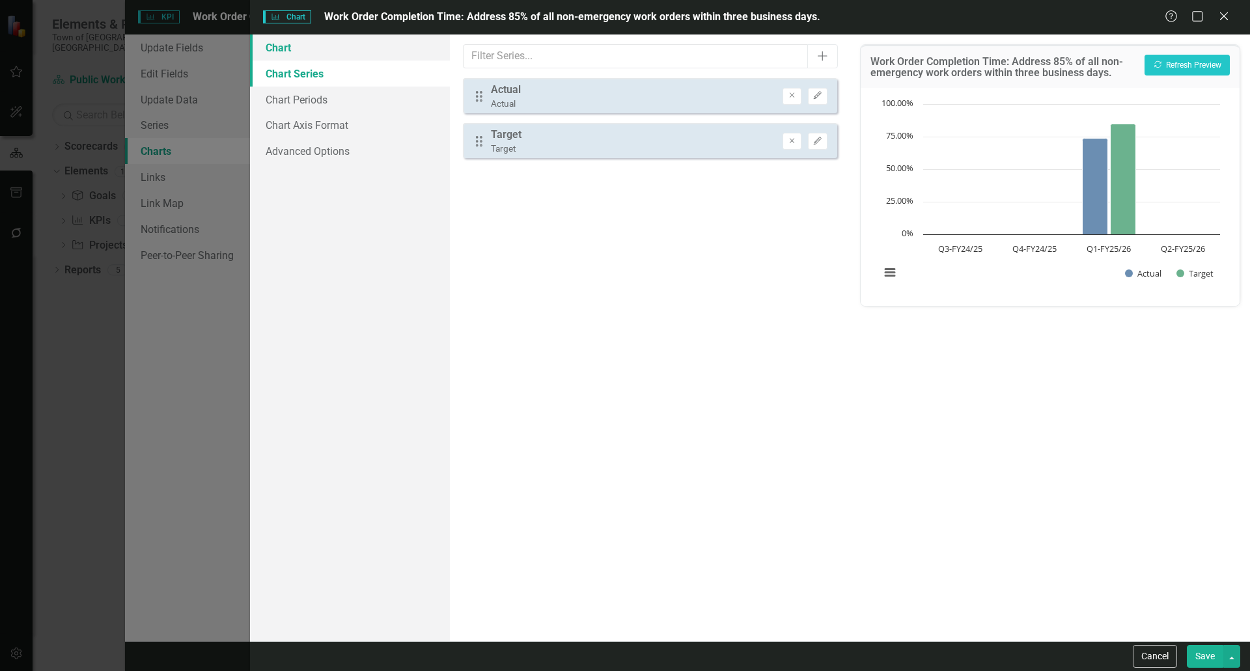
click at [277, 53] on link "Chart" at bounding box center [350, 48] width 200 height 26
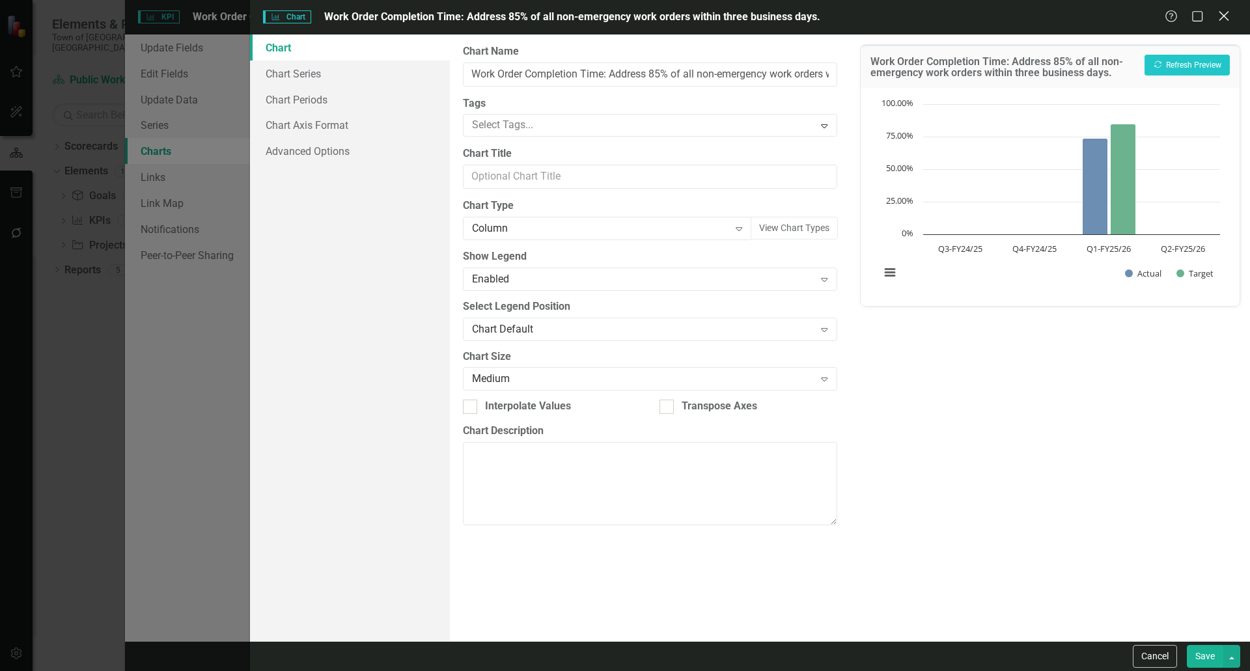
click at [1227, 13] on icon at bounding box center [1224, 16] width 10 height 10
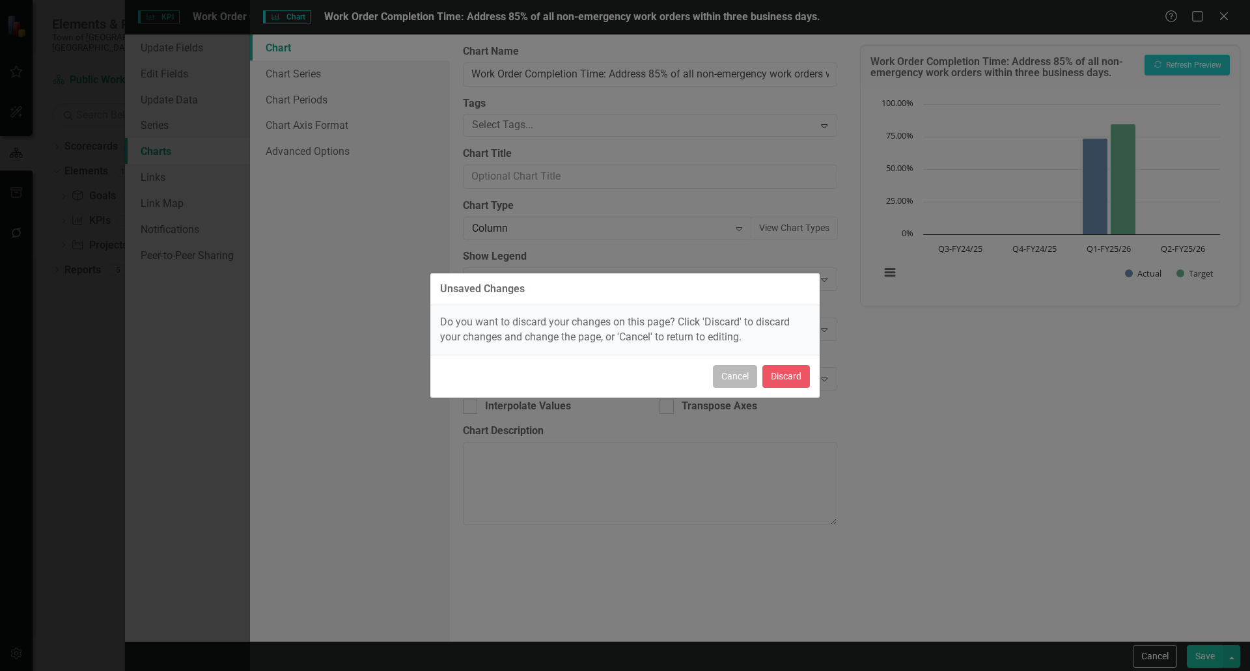
click at [733, 380] on button "Cancel" at bounding box center [735, 376] width 44 height 23
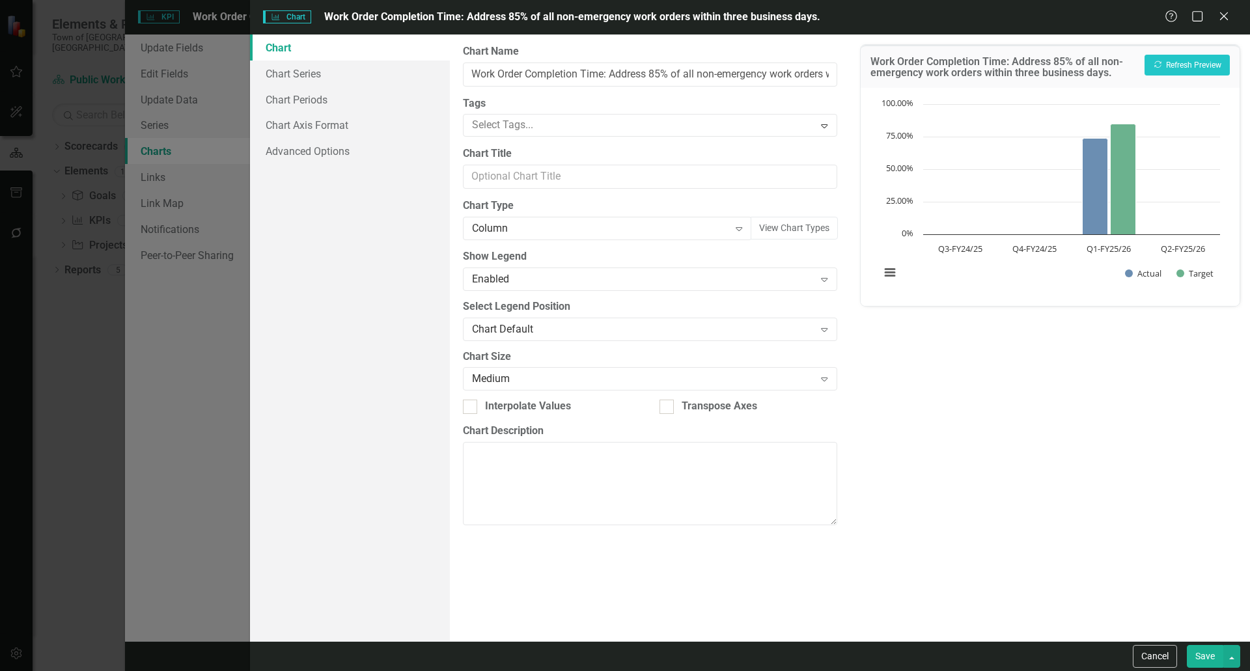
click at [1206, 657] on button "Save" at bounding box center [1205, 656] width 36 height 23
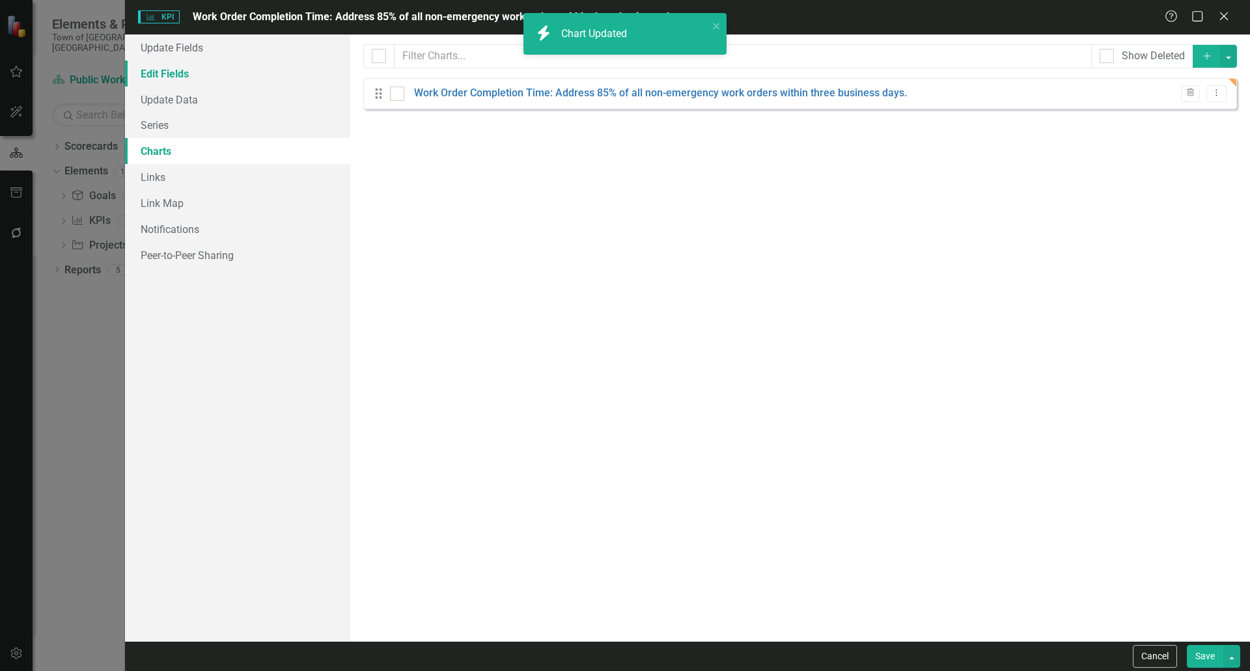
click at [171, 71] on link "Edit Fields" at bounding box center [237, 74] width 225 height 26
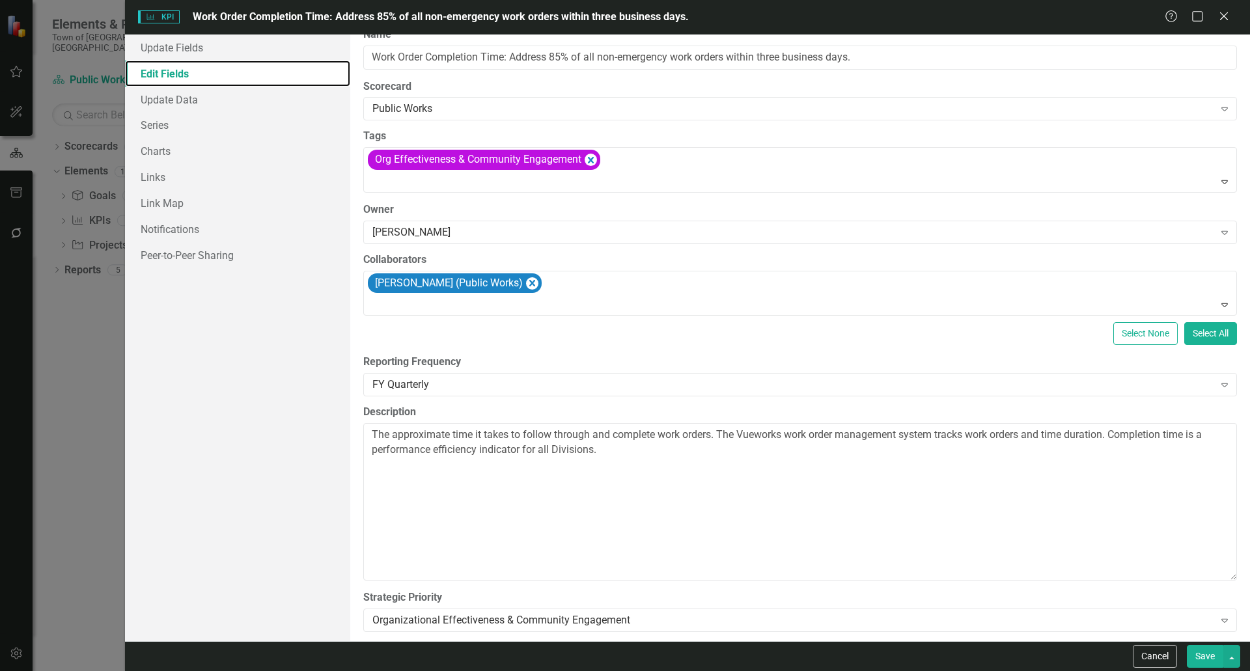
scroll to position [26, 0]
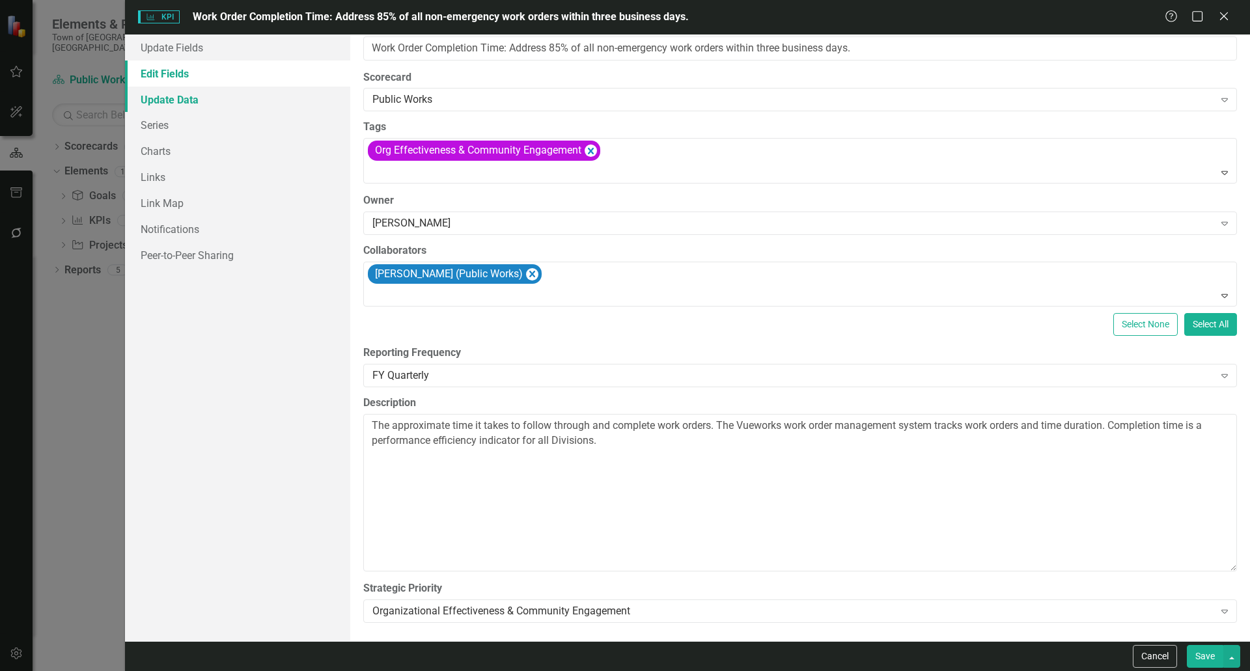
click at [187, 100] on link "Update Data" at bounding box center [237, 100] width 225 height 26
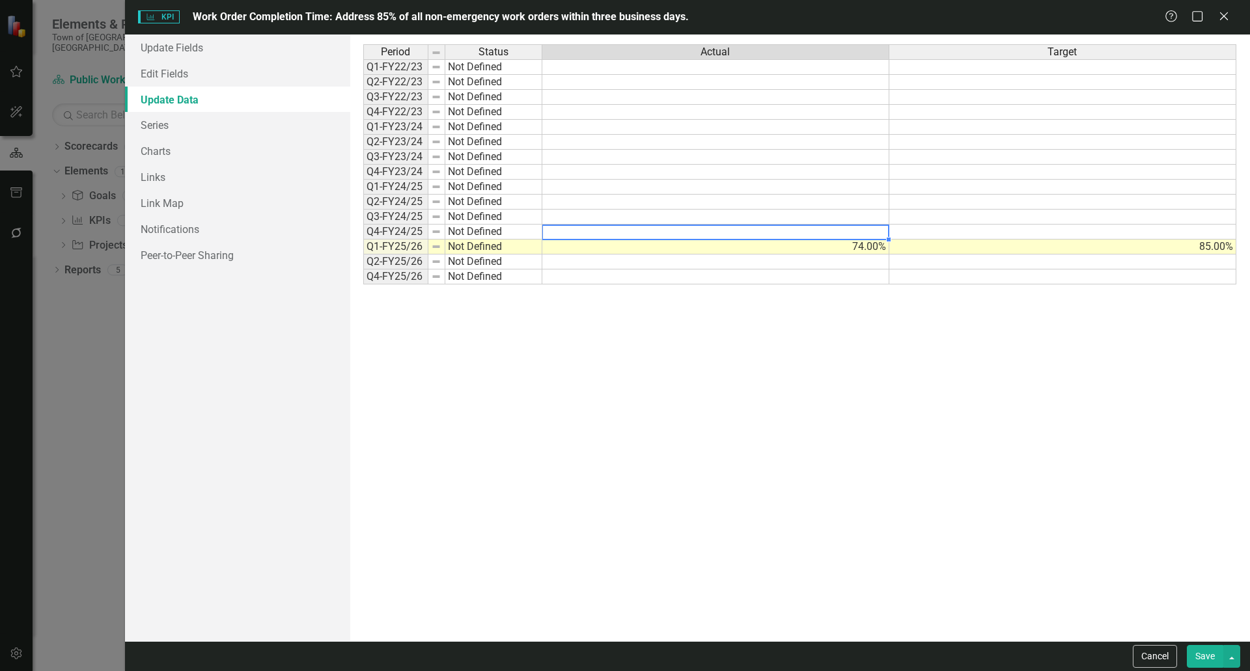
click at [606, 234] on td at bounding box center [715, 232] width 347 height 15
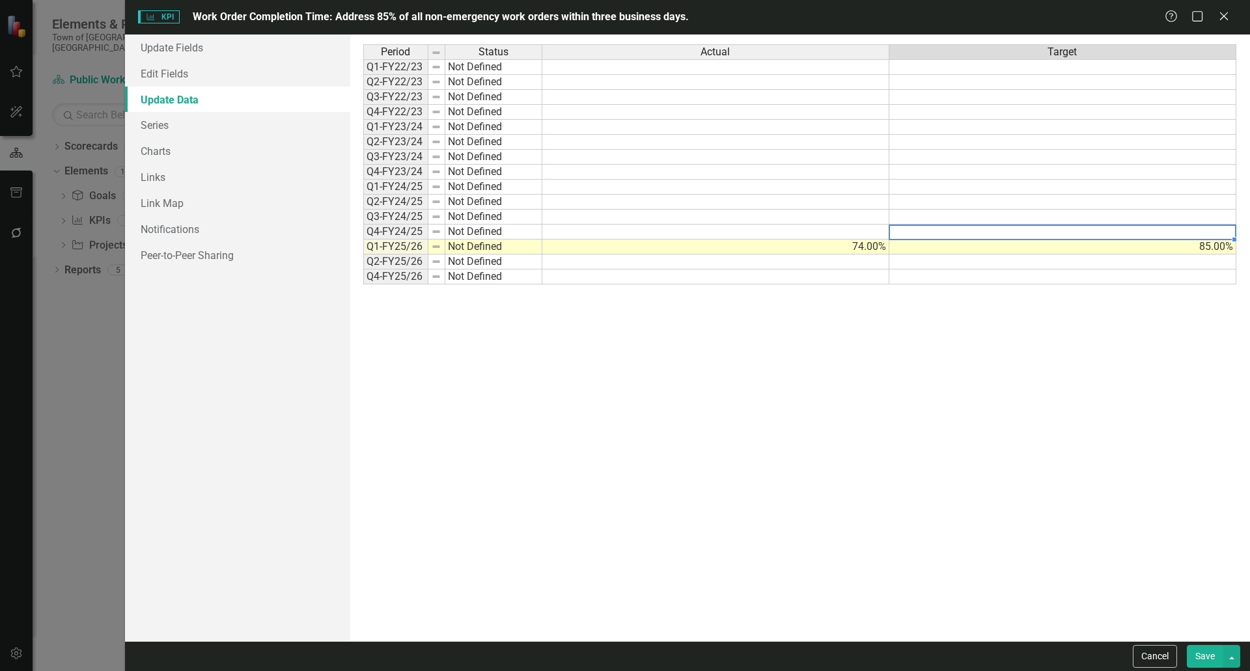
click at [936, 231] on td at bounding box center [1063, 232] width 347 height 15
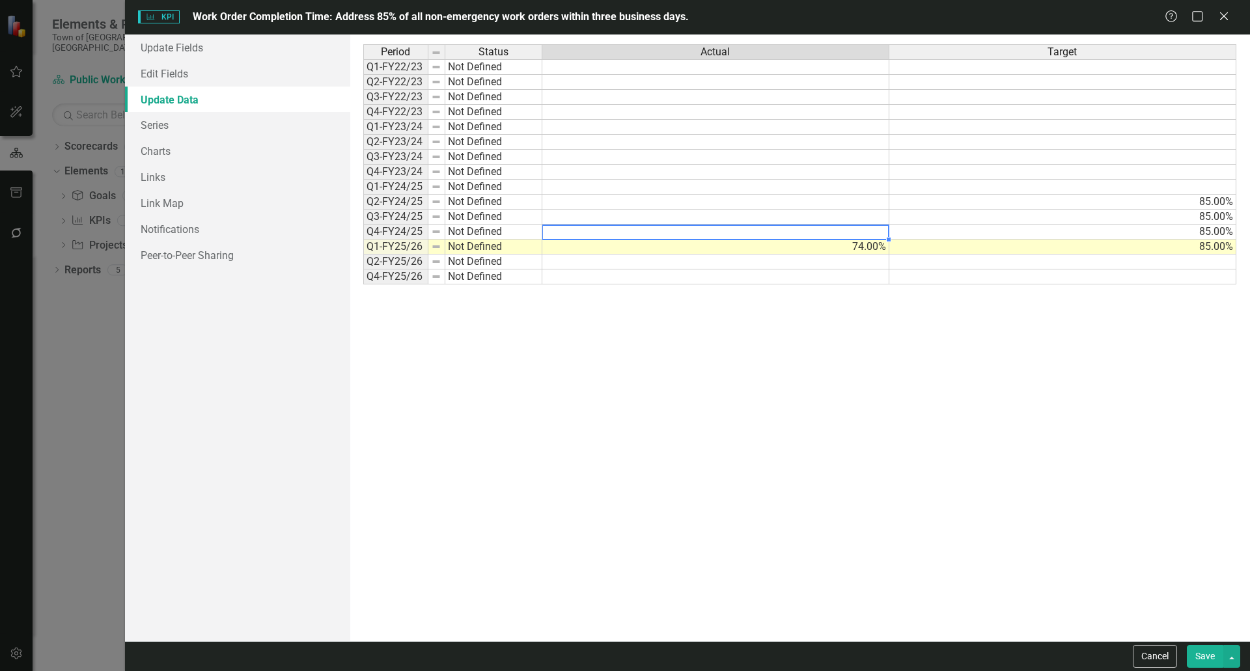
click at [785, 202] on td at bounding box center [715, 202] width 347 height 15
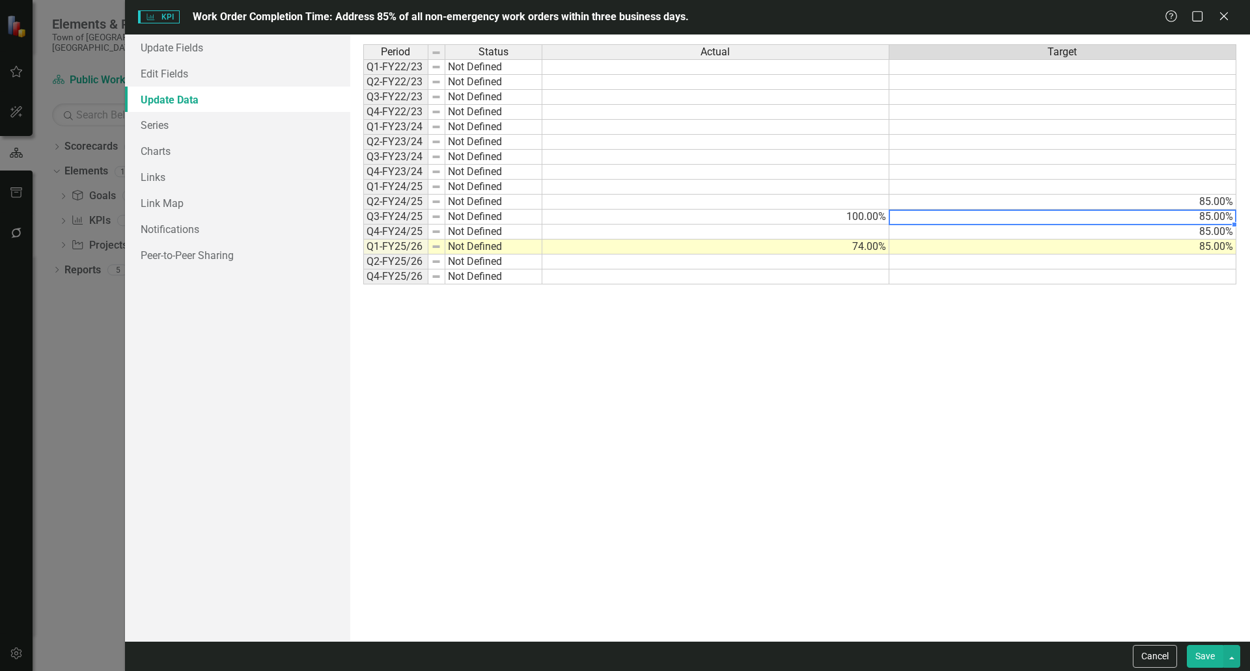
type textarea "85"
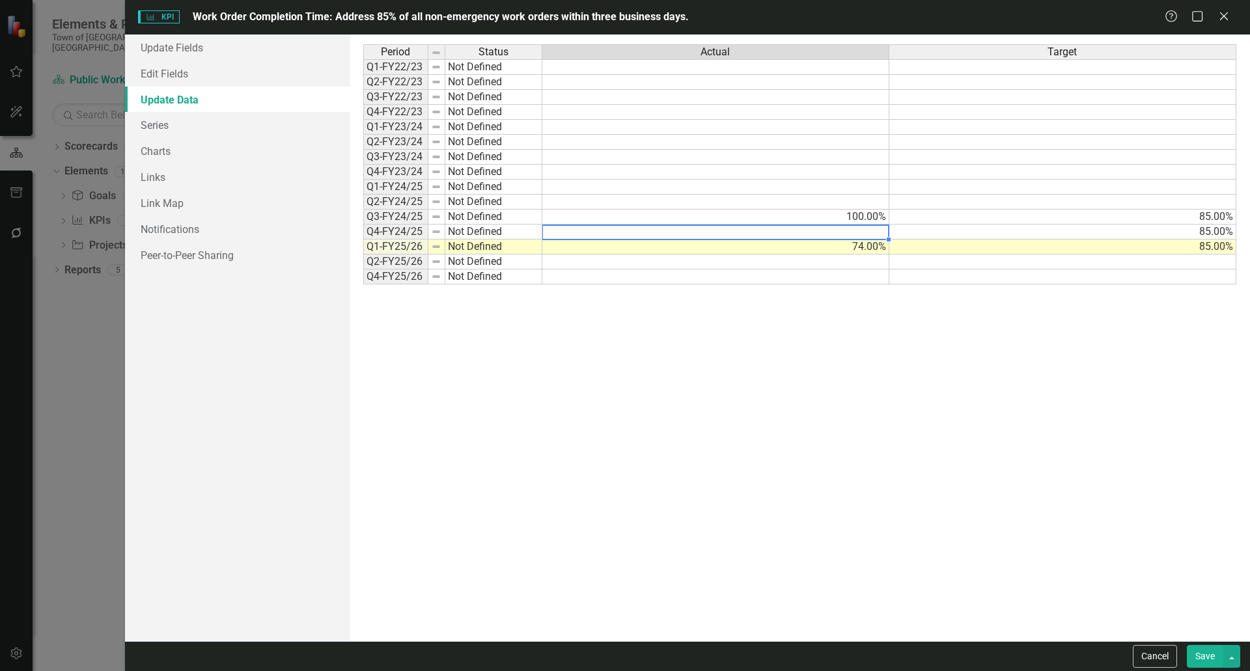
click at [822, 228] on td at bounding box center [715, 232] width 347 height 15
click at [829, 252] on td "74.00%" at bounding box center [715, 247] width 347 height 15
type textarea "79"
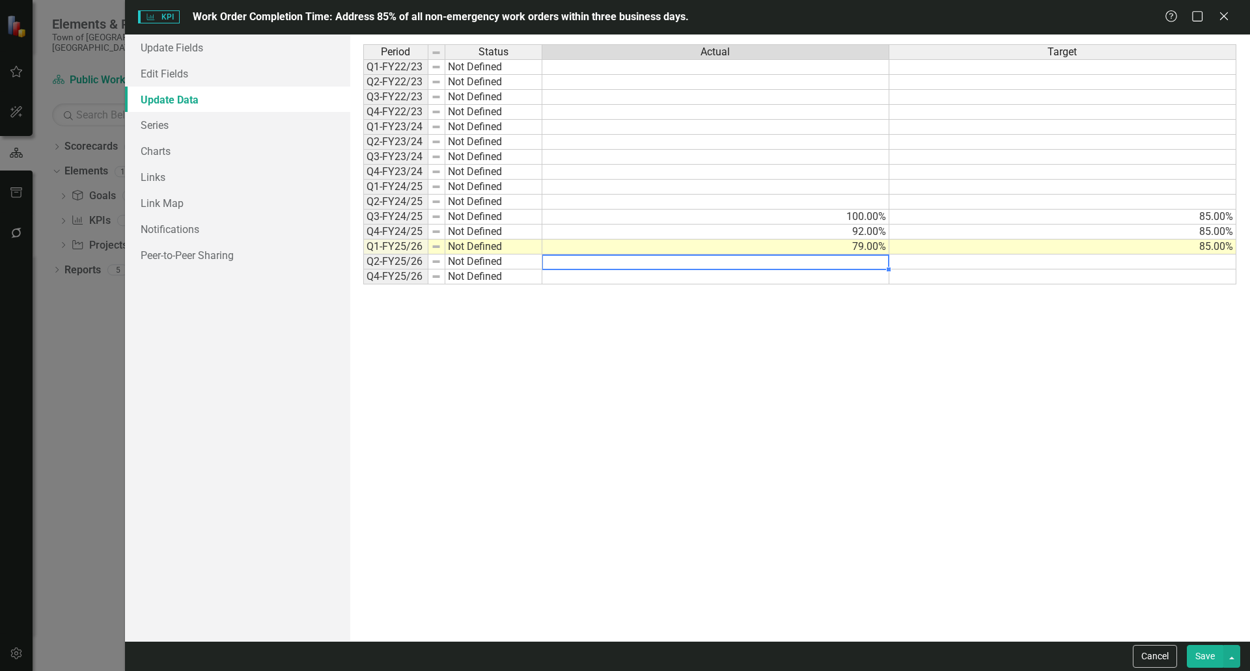
click at [824, 249] on td "79.00%" at bounding box center [715, 247] width 347 height 15
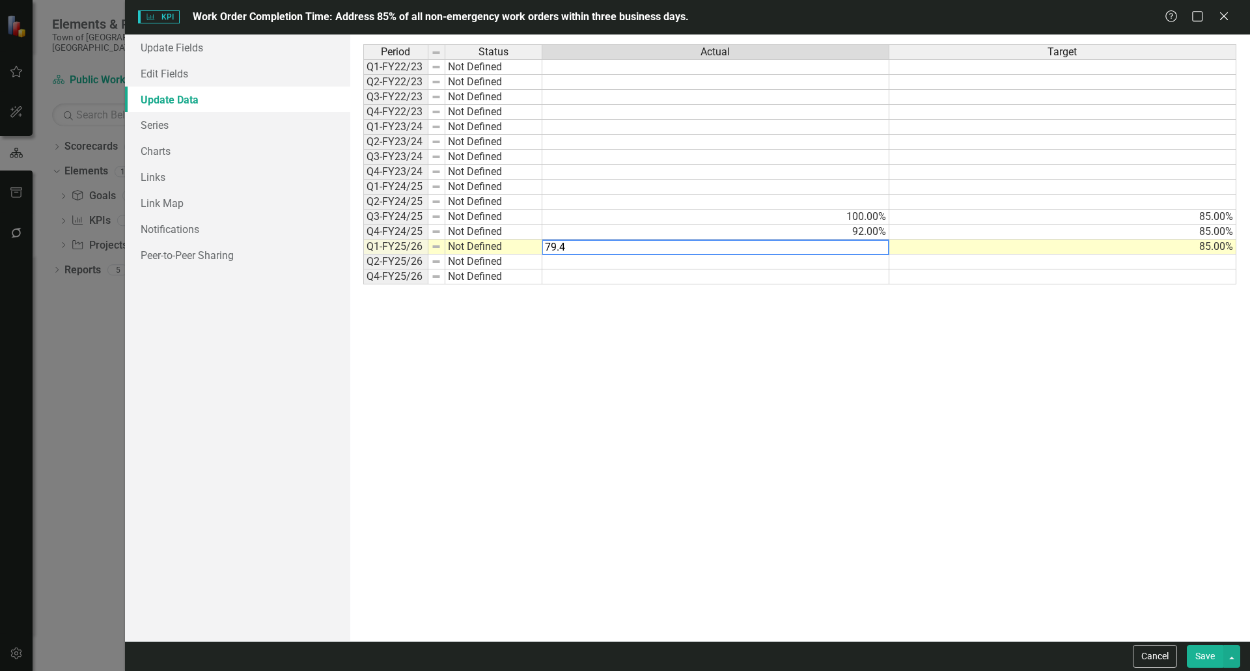
type textarea "79.45"
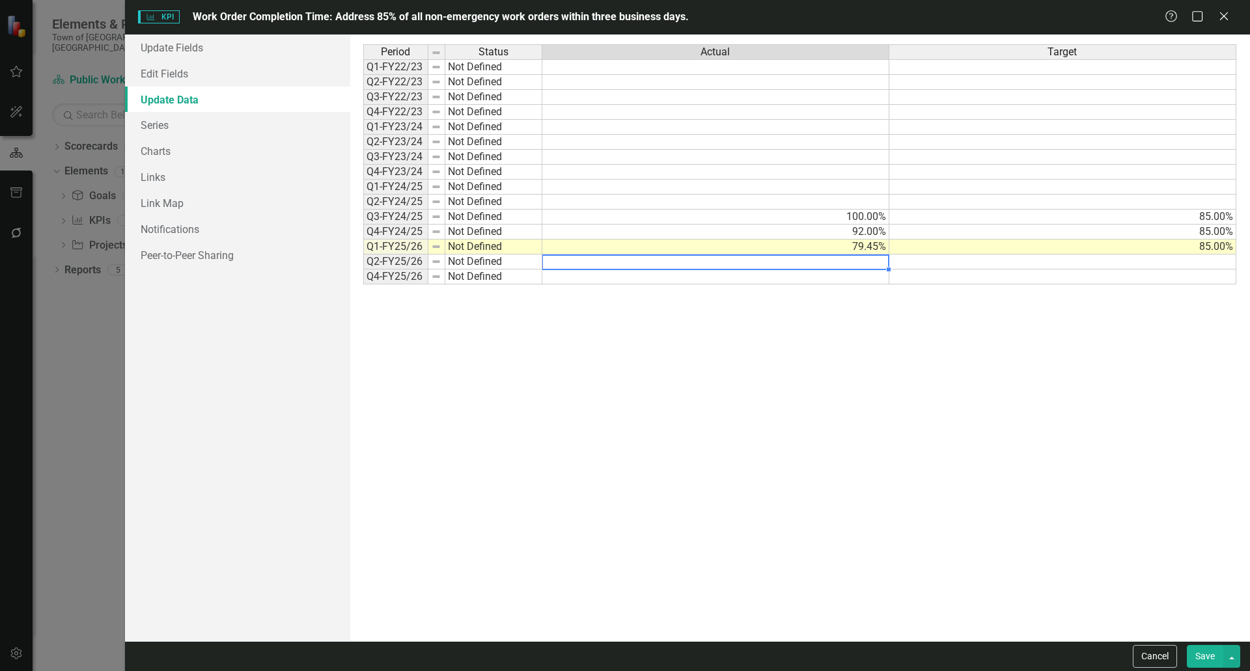
click at [847, 231] on td "92.00%" at bounding box center [715, 232] width 347 height 15
type textarea "79.45"
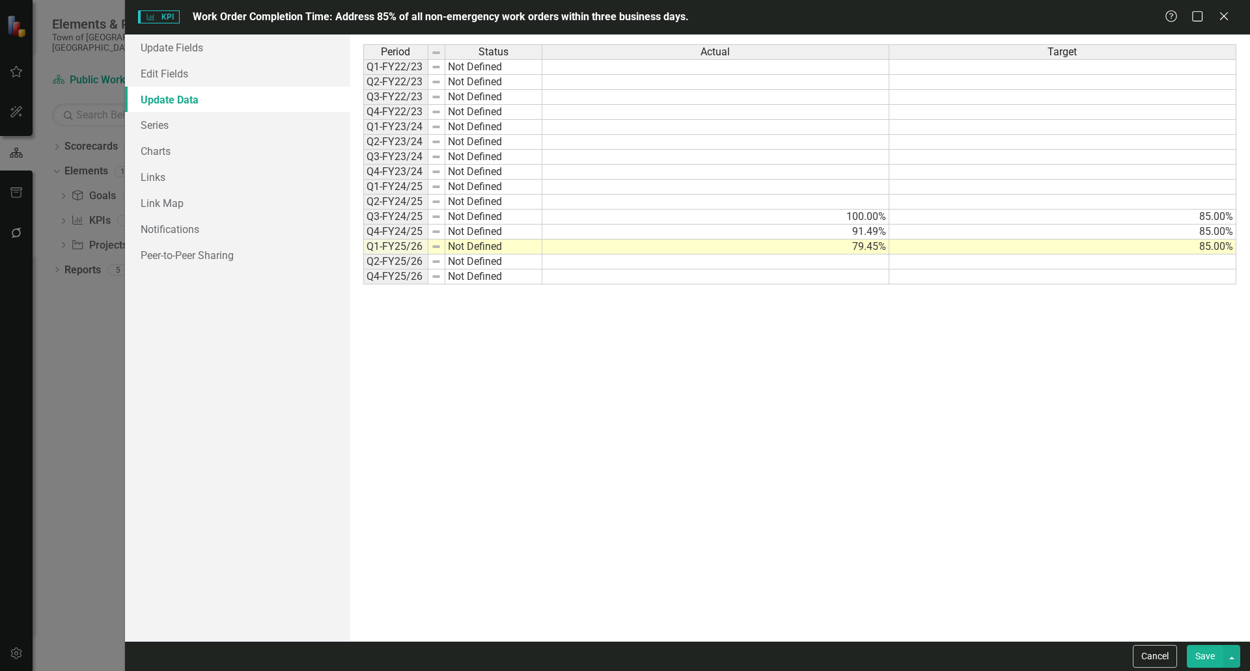
click at [1207, 657] on button "Save" at bounding box center [1205, 656] width 36 height 23
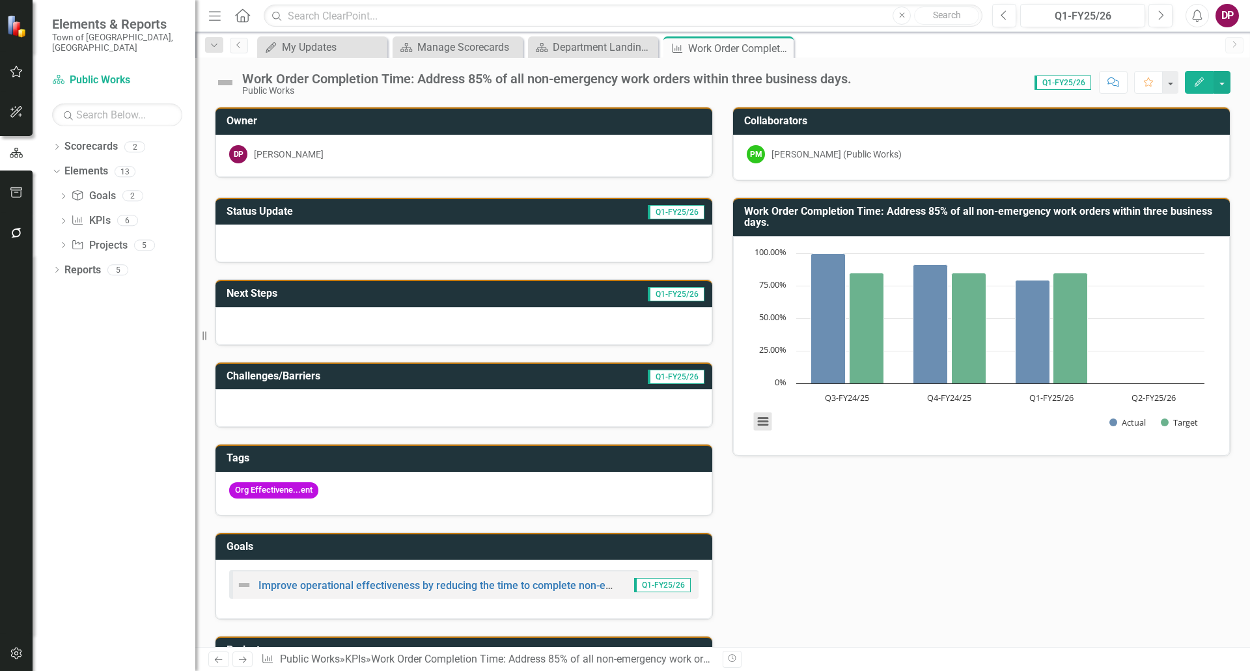
click at [756, 423] on button "View chart menu, Chart" at bounding box center [763, 422] width 18 height 18
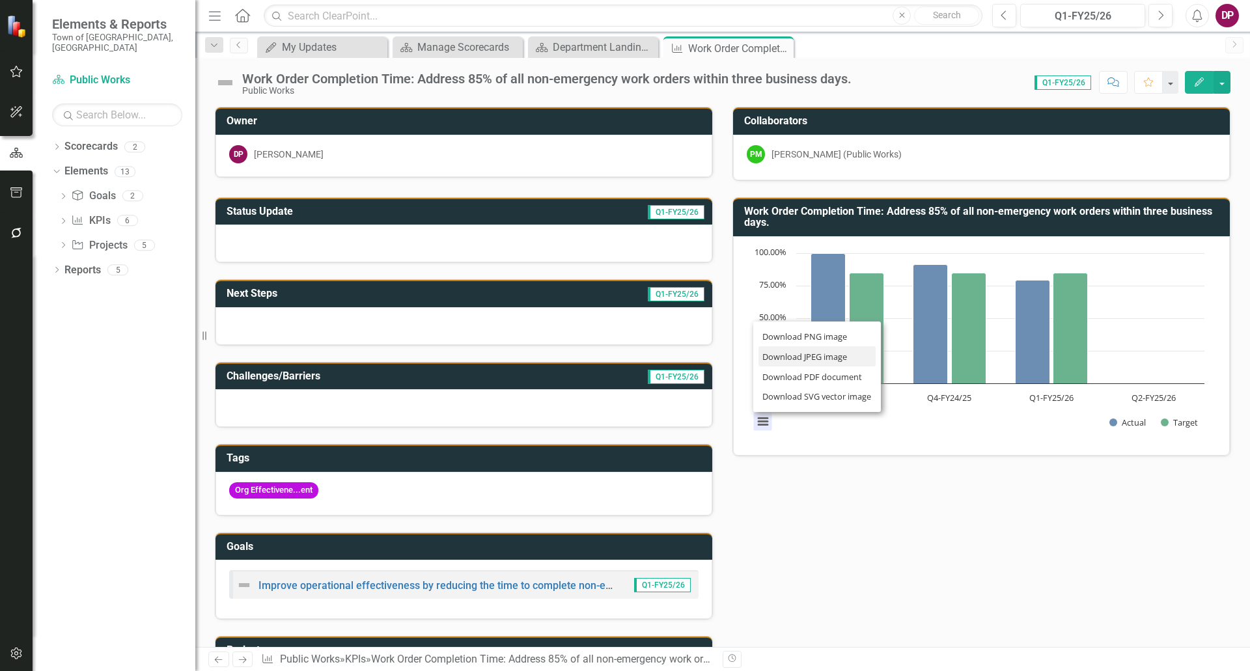
click at [801, 362] on li "Download JPEG image" at bounding box center [817, 356] width 117 height 20
